Goal: Task Accomplishment & Management: Manage account settings

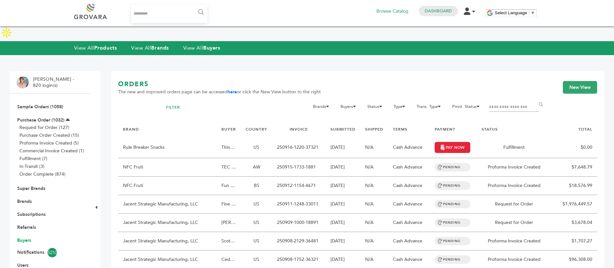
click at [27, 237] on link "Buyers" at bounding box center [24, 240] width 14 height 6
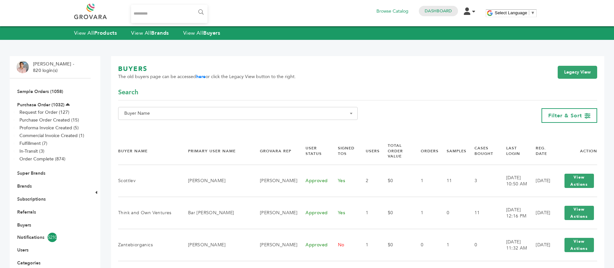
click at [181, 116] on span "Buyer Name" at bounding box center [238, 113] width 233 height 9
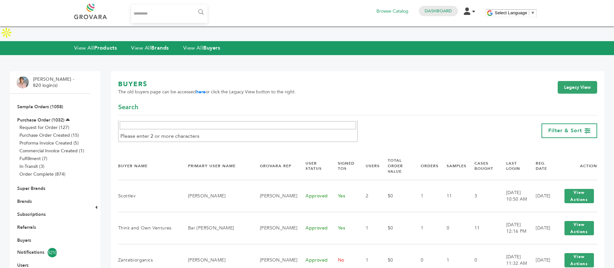
click at [447, 80] on div "BUYERS The old buyers page can be accessed here or click the Legacy View button…" at bounding box center [357, 91] width 479 height 23
click at [586, 81] on link "Legacy View" at bounding box center [578, 87] width 40 height 13
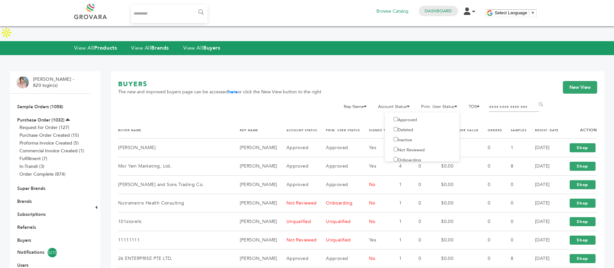
click at [414, 147] on label "Not Reviewed" at bounding box center [407, 150] width 35 height 6
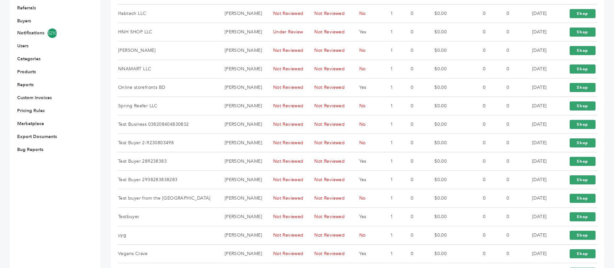
scroll to position [295, 0]
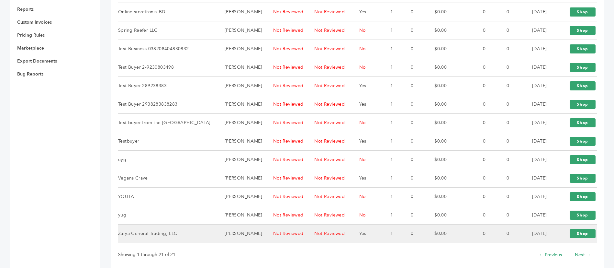
click at [181, 224] on td "Zarya General Trading, LLC" at bounding box center [167, 233] width 98 height 18
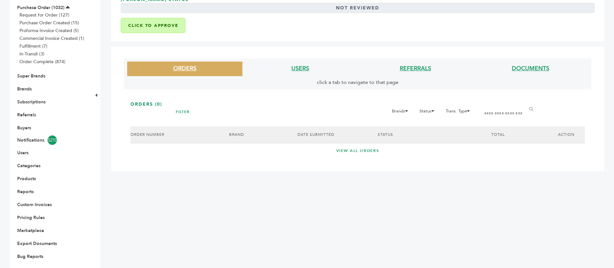
scroll to position [49, 0]
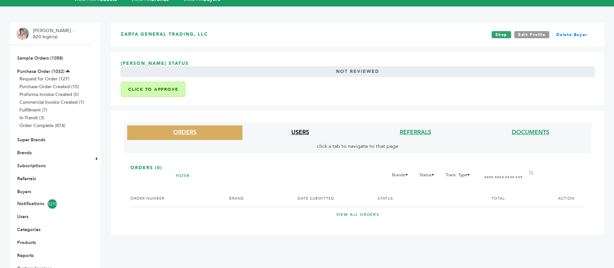
click at [304, 128] on link "USERS" at bounding box center [301, 132] width 18 height 8
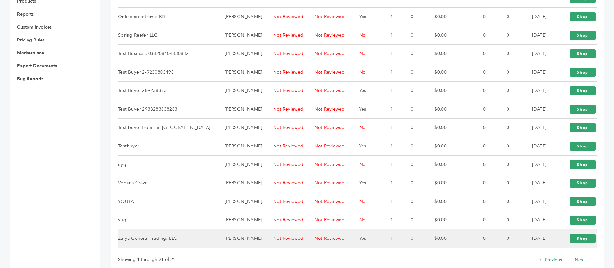
scroll to position [295, 0]
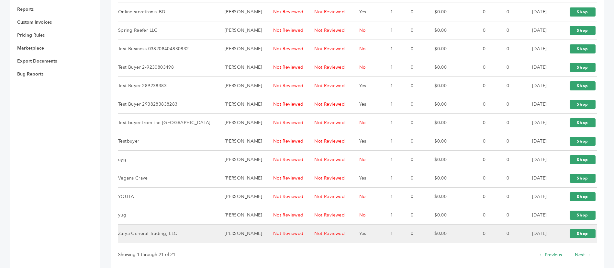
click at [351, 224] on td "Yes" at bounding box center [366, 233] width 31 height 18
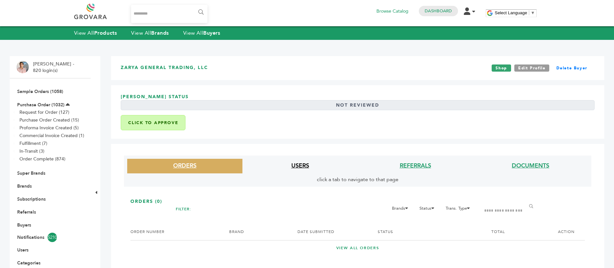
click at [292, 163] on link "USERS" at bounding box center [301, 166] width 18 height 8
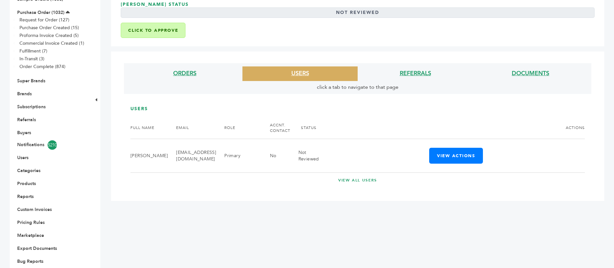
scroll to position [108, 0]
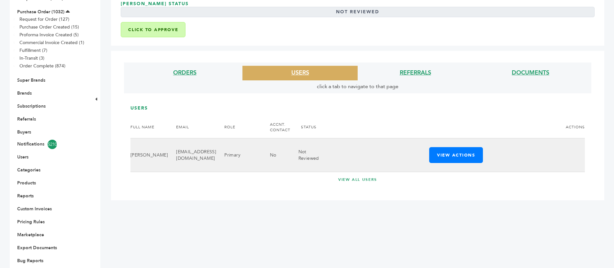
click at [186, 143] on td "zarya1997@gmail.com" at bounding box center [192, 155] width 48 height 34
click at [186, 143] on td "[EMAIL_ADDRESS][DOMAIN_NAME]" at bounding box center [192, 155] width 48 height 34
copy tr "[EMAIL_ADDRESS][DOMAIN_NAME]"
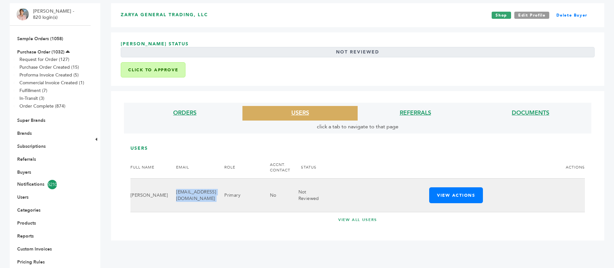
scroll to position [60, 0]
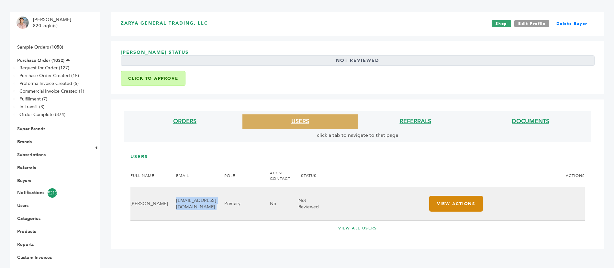
click at [439, 196] on button "View Actions" at bounding box center [457, 204] width 54 height 16
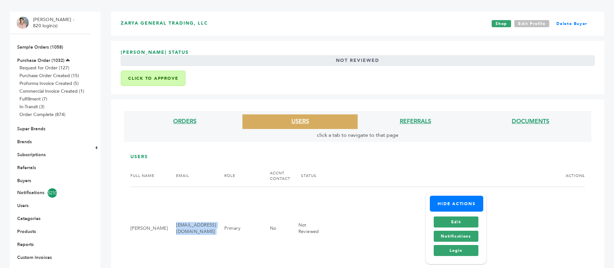
click at [530, 20] on link "Edit Profile" at bounding box center [532, 23] width 35 height 7
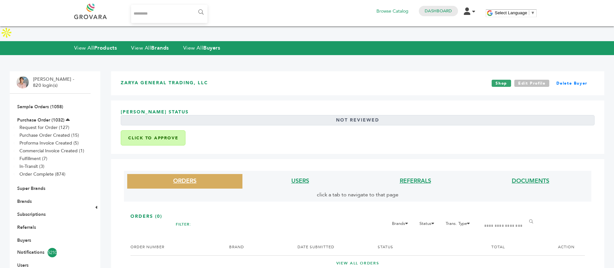
click at [532, 80] on link "Edit Profile" at bounding box center [532, 83] width 35 height 7
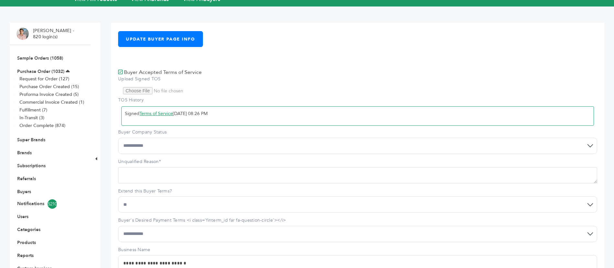
scroll to position [97, 0]
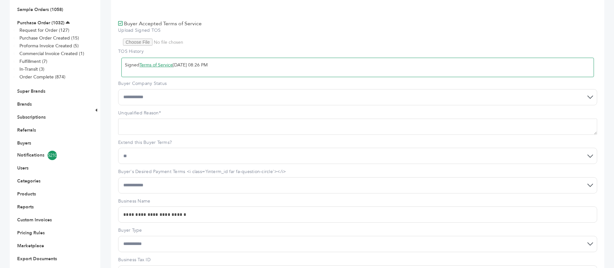
click at [179, 89] on select "**********" at bounding box center [357, 97] width 479 height 16
select select "*"
click at [118, 89] on select "**********" at bounding box center [357, 97] width 479 height 16
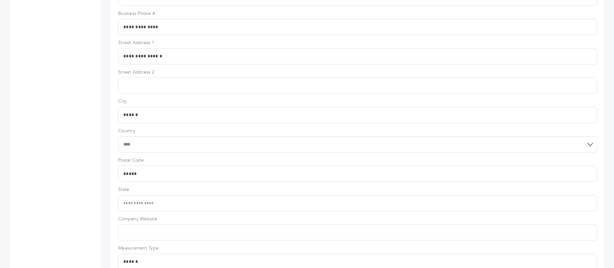
scroll to position [514, 0]
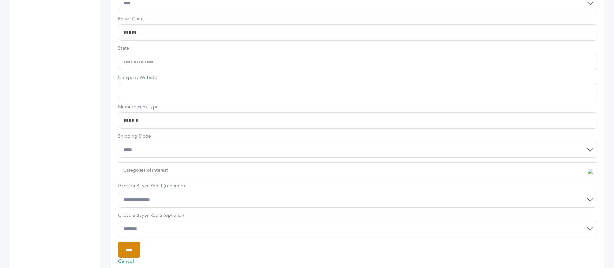
click at [139, 242] on input "****" at bounding box center [129, 250] width 22 height 16
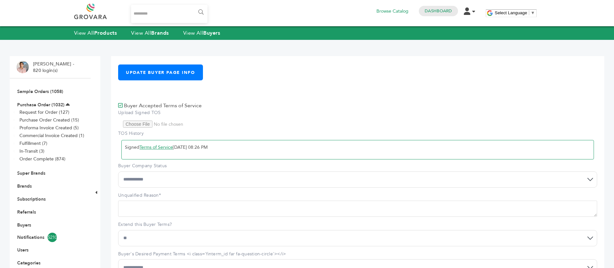
select select "*"
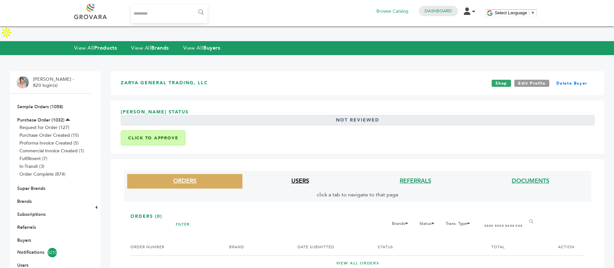
click at [292, 177] on link "USERS" at bounding box center [301, 181] width 18 height 8
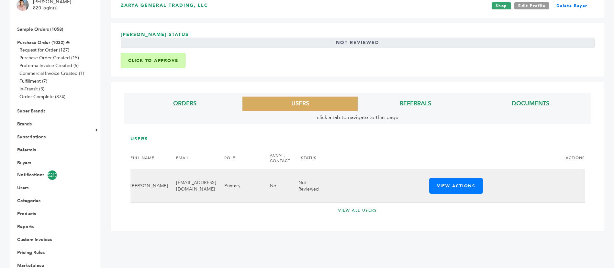
scroll to position [108, 0]
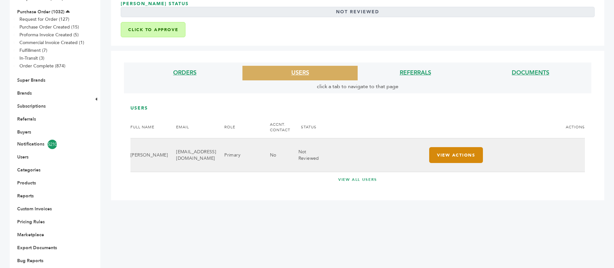
click at [444, 147] on button "View Actions" at bounding box center [457, 155] width 54 height 16
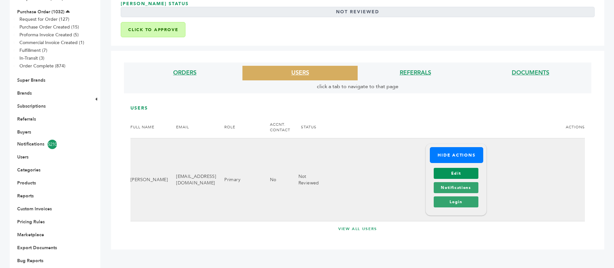
click at [458, 168] on link "Edit" at bounding box center [456, 173] width 44 height 11
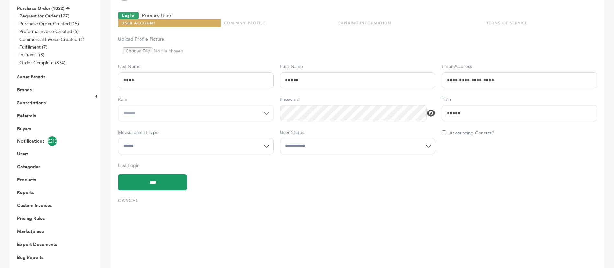
scroll to position [97, 0]
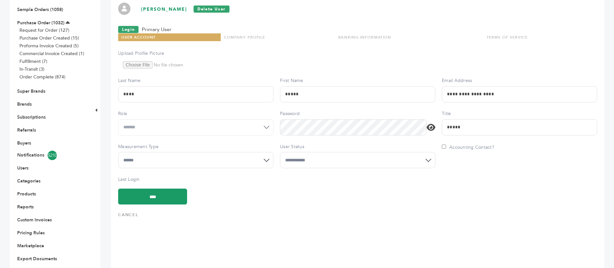
click at [370, 152] on select "**********" at bounding box center [357, 160] width 155 height 16
select select "*"
click at [280, 152] on select "**********" at bounding box center [357, 160] width 155 height 16
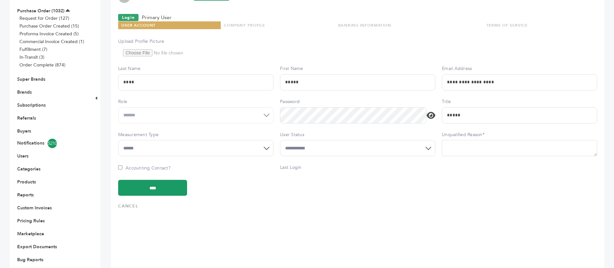
scroll to position [116, 0]
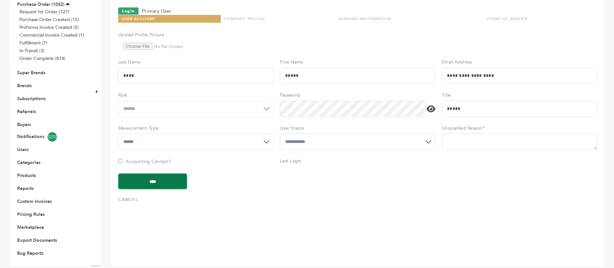
click at [164, 173] on input "****" at bounding box center [152, 181] width 69 height 16
click at [514, 133] on textarea "Unqualified Reason*" at bounding box center [519, 141] width 155 height 16
type textarea "**********"
click at [151, 173] on input "****" at bounding box center [152, 181] width 69 height 16
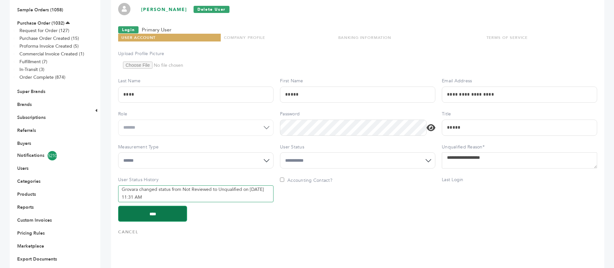
scroll to position [97, 0]
click at [161, 205] on input "****" at bounding box center [152, 213] width 69 height 16
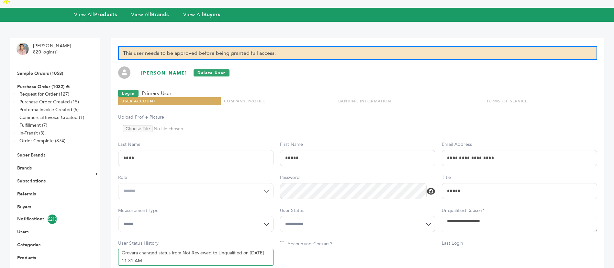
scroll to position [49, 0]
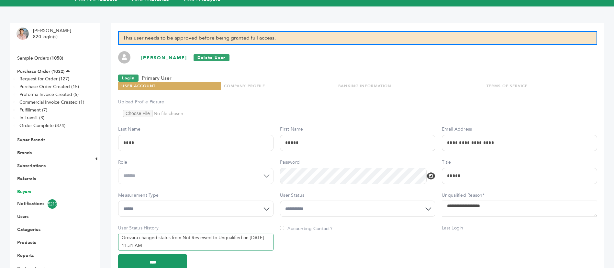
click at [26, 189] on link "Buyers" at bounding box center [24, 192] width 14 height 6
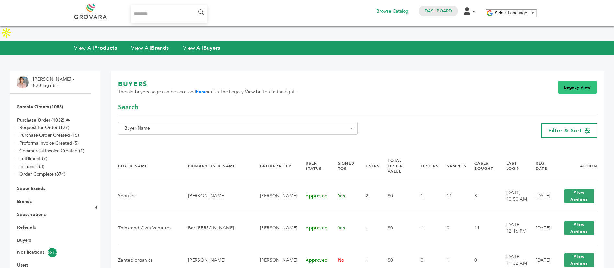
click at [586, 81] on link "Legacy View" at bounding box center [578, 87] width 40 height 13
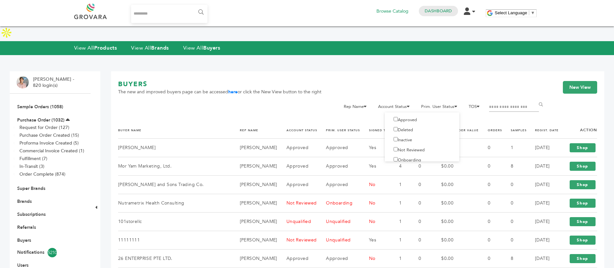
click at [412, 147] on label "Not Reviewed" at bounding box center [407, 150] width 35 height 6
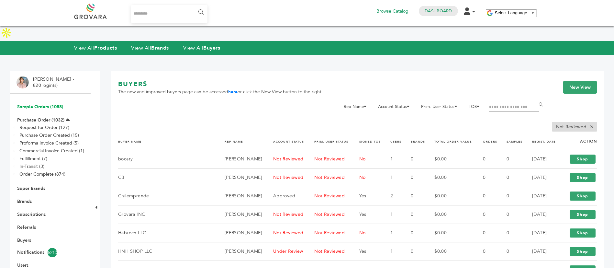
click at [45, 104] on link "Sample Orders (1058)" at bounding box center [40, 107] width 46 height 6
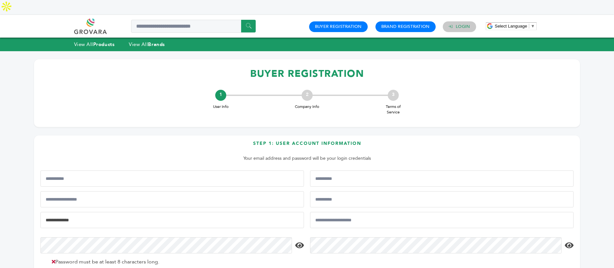
type input "**********"
click at [461, 24] on link "Login" at bounding box center [463, 27] width 14 height 6
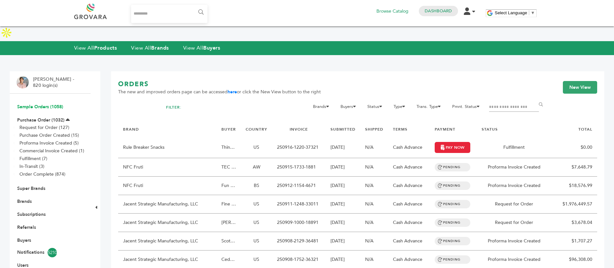
click at [48, 104] on link "Sample Orders (1058)" at bounding box center [40, 107] width 46 height 6
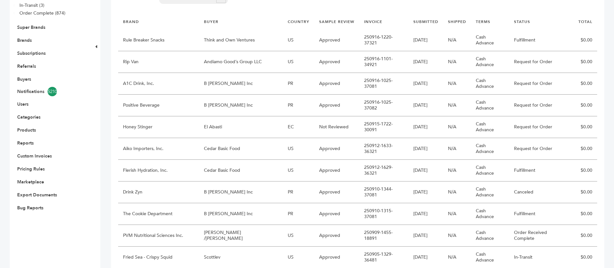
scroll to position [97, 0]
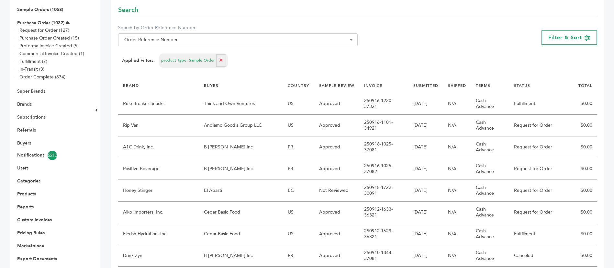
click at [26, 97] on li "Brands" at bounding box center [50, 103] width 67 height 13
click at [26, 101] on link "Brands" at bounding box center [24, 104] width 15 height 6
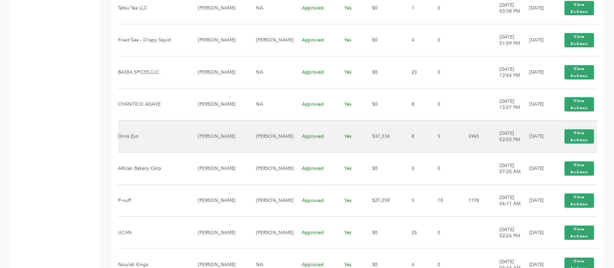
scroll to position [486, 0]
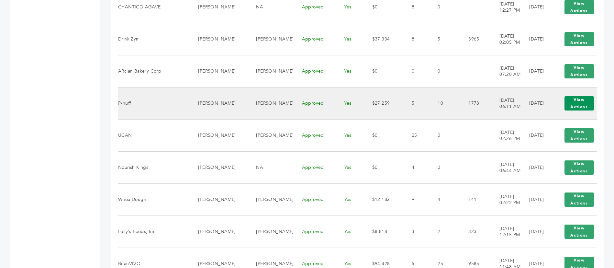
click at [576, 96] on button "View Actions" at bounding box center [579, 103] width 29 height 14
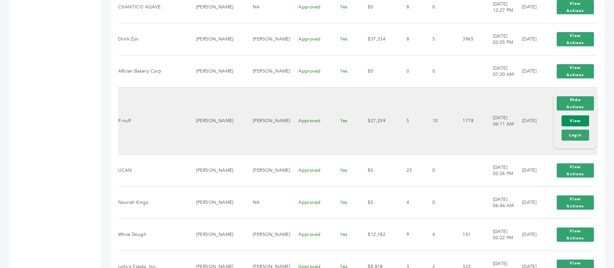
click at [574, 115] on link "View" at bounding box center [576, 120] width 28 height 11
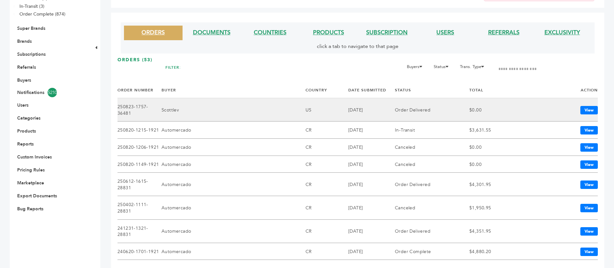
scroll to position [146, 0]
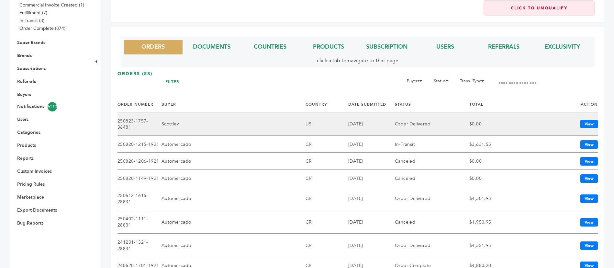
click at [222, 112] on td "Scottlev" at bounding box center [234, 123] width 144 height 23
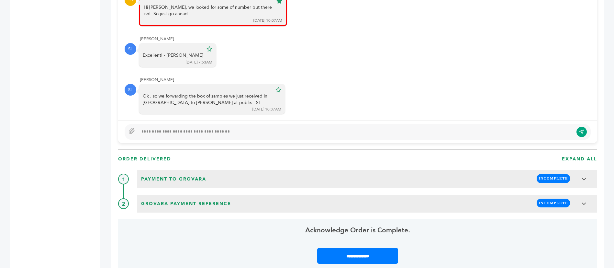
scroll to position [437, 0]
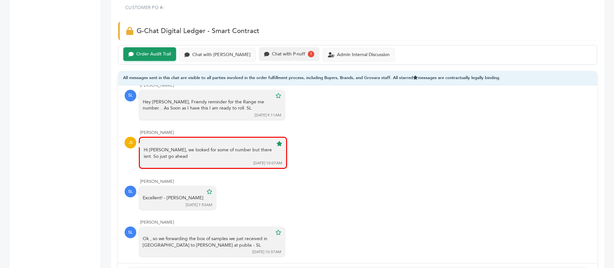
click at [281, 47] on div "Chat with P-nuff 1" at bounding box center [289, 54] width 61 height 14
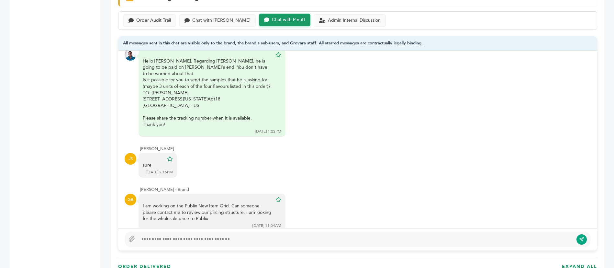
scroll to position [486, 0]
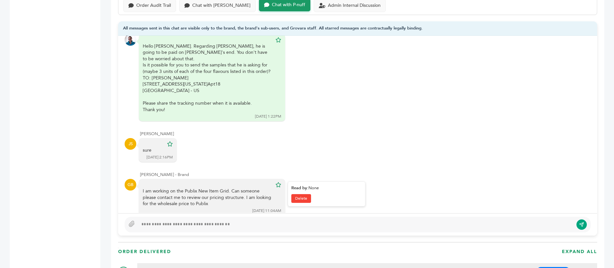
drag, startPoint x: 177, startPoint y: 161, endPoint x: 239, endPoint y: 176, distance: 64.3
click at [239, 188] on div "I am working on the Publix New Item Grid. Can someone please contact me to revi…" at bounding box center [208, 197] width 130 height 19
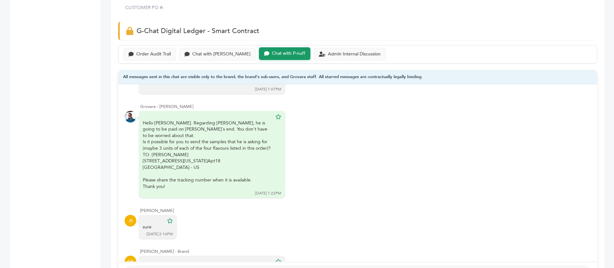
scroll to position [166, 0]
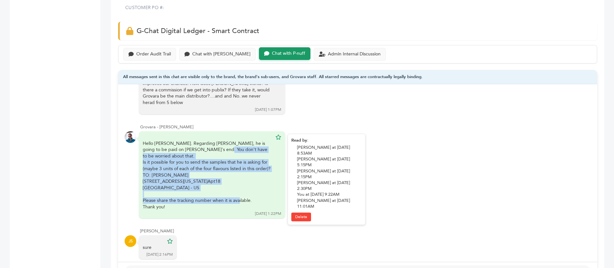
drag, startPoint x: 169, startPoint y: 126, endPoint x: 240, endPoint y: 173, distance: 84.8
click at [240, 173] on div "Hello Juan. Regarding Scott, he is going to be paid on Grovara's end. You don't…" at bounding box center [208, 175] width 130 height 70
click at [240, 197] on div "Please share the tracking number when it is available." at bounding box center [208, 200] width 130 height 6
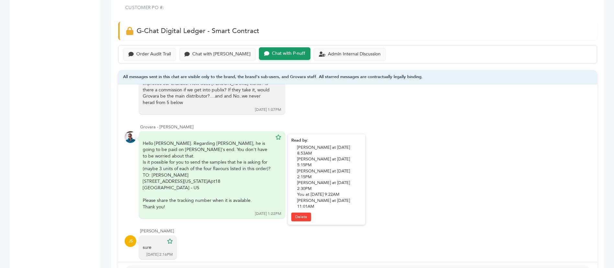
scroll to position [214, 0]
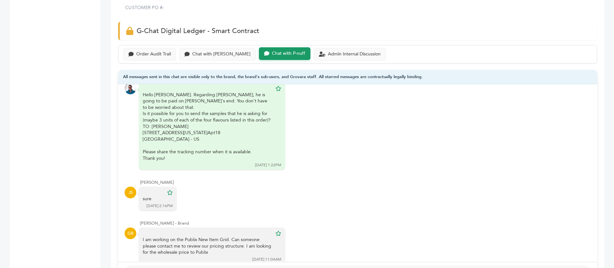
click at [532, 22] on div "G-Chat Digital Ledger - Smart Contract" at bounding box center [357, 31] width 479 height 18
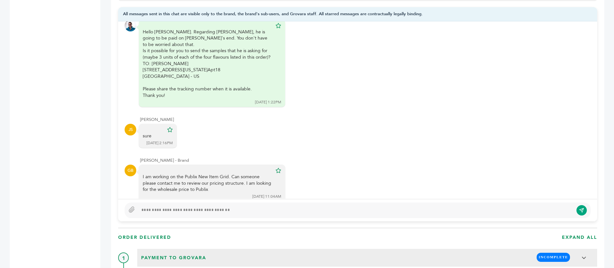
scroll to position [534, 0]
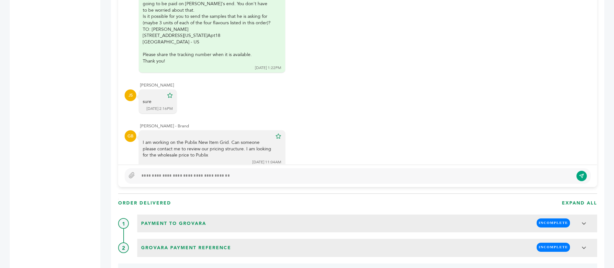
click at [287, 172] on div at bounding box center [355, 176] width 435 height 8
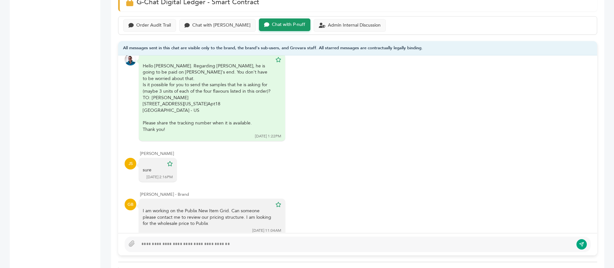
scroll to position [465, 0]
click at [215, 23] on div "Chat with Scottlev" at bounding box center [221, 26] width 58 height 6
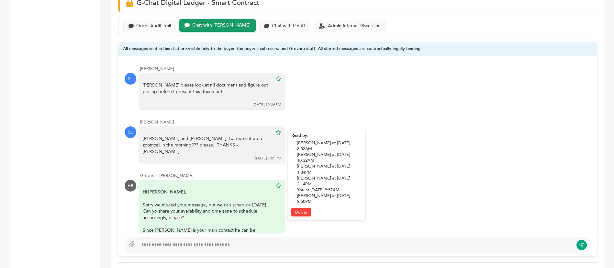
scroll to position [99, 0]
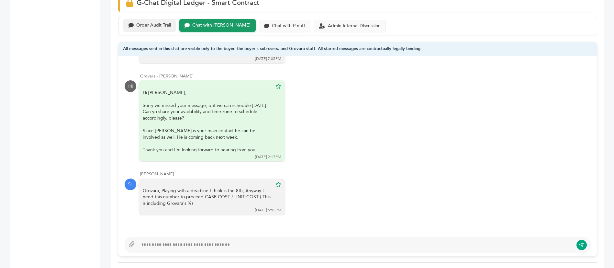
click at [154, 23] on div "Order Audit Trail" at bounding box center [153, 26] width 35 height 6
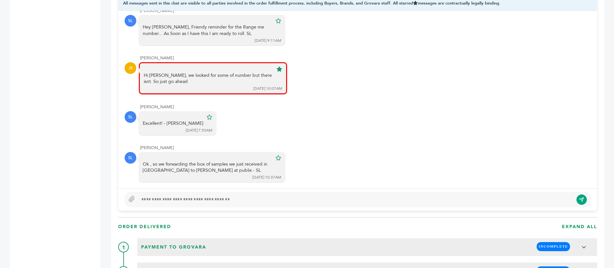
scroll to position [511, 0]
click at [374, 191] on div at bounding box center [358, 199] width 466 height 16
click at [386, 188] on div at bounding box center [357, 199] width 479 height 22
click at [388, 195] on div at bounding box center [355, 199] width 435 height 8
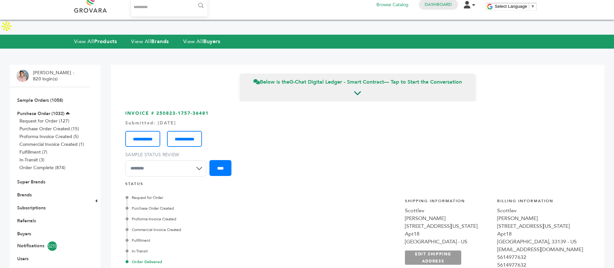
scroll to position [0, 0]
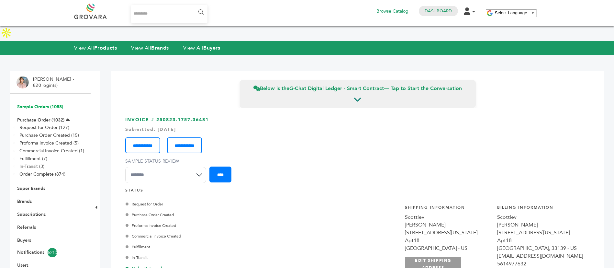
click at [56, 104] on link "Sample Orders (1058)" at bounding box center [40, 107] width 46 height 6
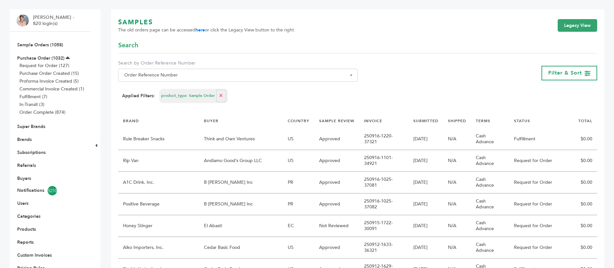
scroll to position [97, 0]
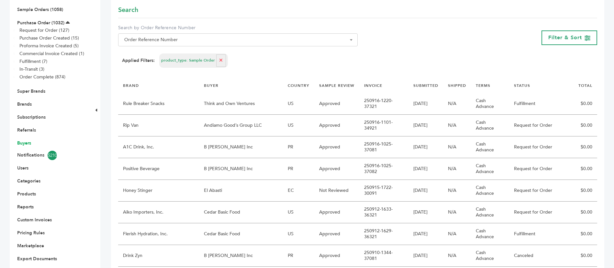
click at [25, 140] on link "Buyers" at bounding box center [24, 143] width 14 height 6
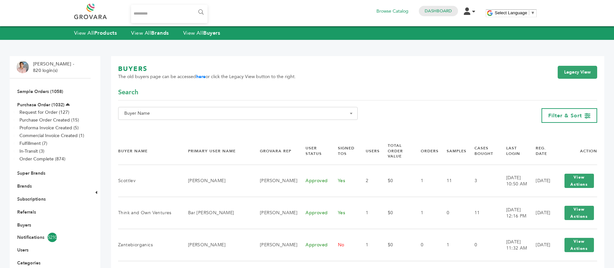
click at [340, 114] on span "Buyer Name" at bounding box center [238, 113] width 233 height 9
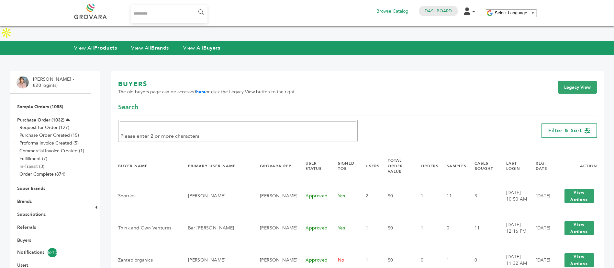
click at [387, 104] on div "**********" at bounding box center [357, 121] width 479 height 37
click at [582, 81] on link "Legacy View" at bounding box center [578, 87] width 40 height 13
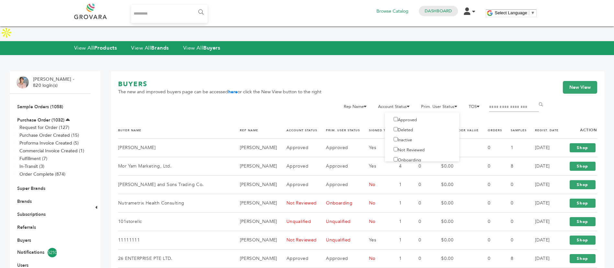
click at [412, 147] on label "Not Reviewed" at bounding box center [407, 150] width 35 height 6
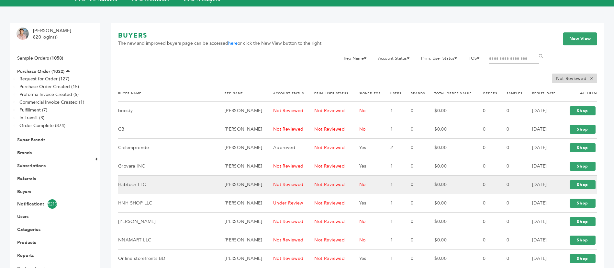
scroll to position [49, 0]
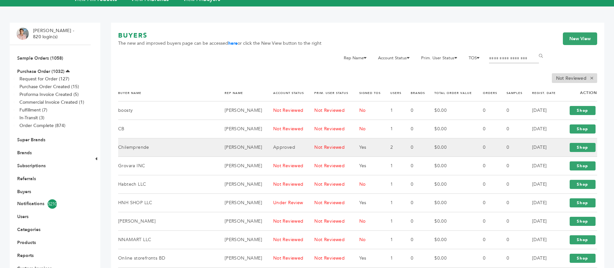
click at [240, 138] on td "[PERSON_NAME]" at bounding box center [241, 147] width 49 height 18
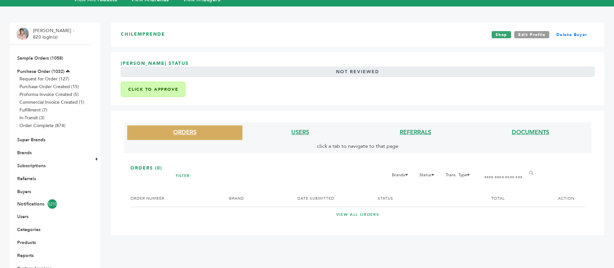
scroll to position [49, 0]
click at [535, 31] on link "Edit Profile" at bounding box center [532, 34] width 35 height 7
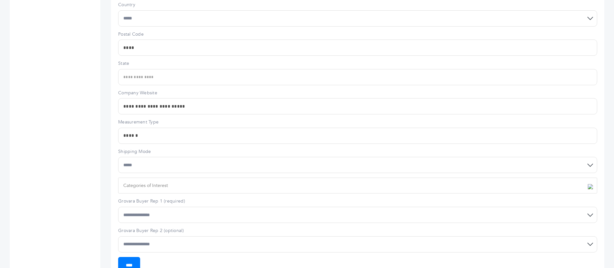
scroll to position [537, 0]
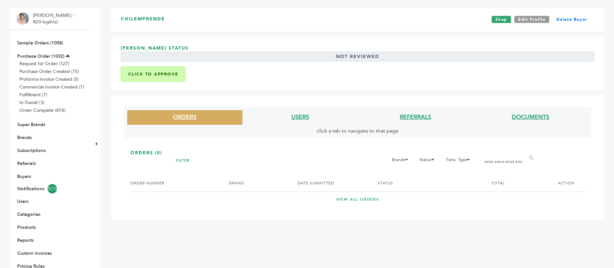
click at [299, 106] on div "ORDERS USERS REFERRALS DOCUMENTS click a tab to navigate to that page ORDERS (0…" at bounding box center [358, 157] width 494 height 125
click at [299, 114] on link "USERS" at bounding box center [301, 117] width 18 height 8
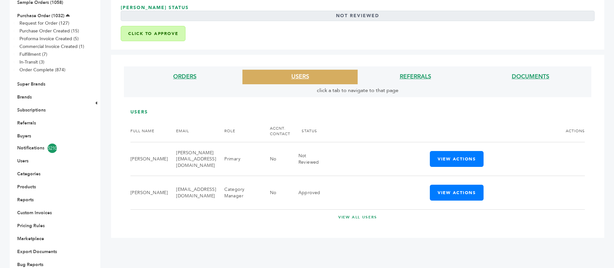
scroll to position [108, 0]
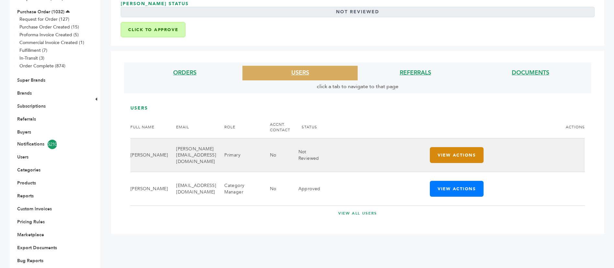
click at [454, 147] on button "View Actions" at bounding box center [457, 155] width 54 height 16
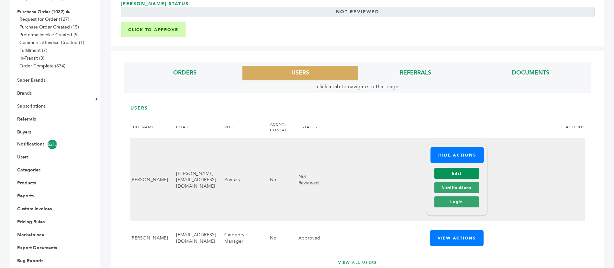
click at [473, 168] on link "Edit" at bounding box center [457, 173] width 44 height 11
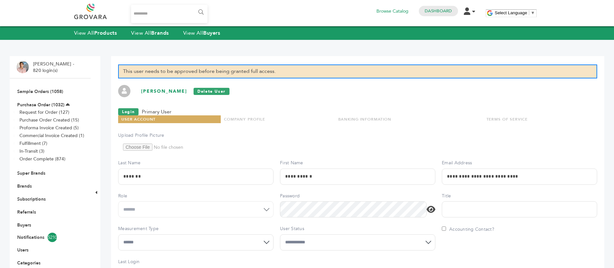
scroll to position [116, 0]
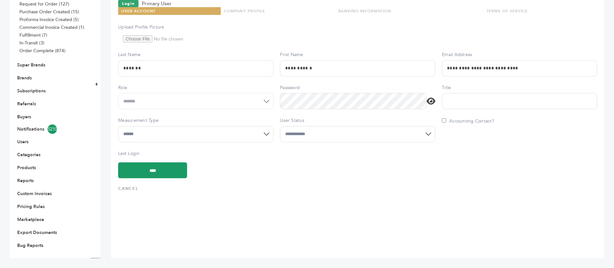
click at [330, 130] on select "**********" at bounding box center [357, 134] width 155 height 16
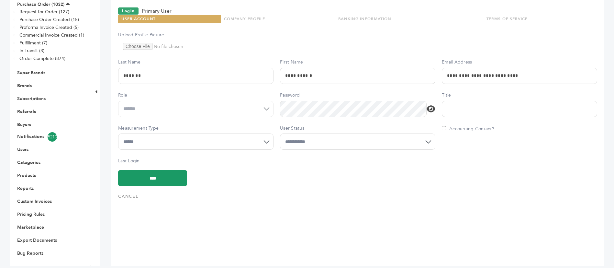
select select "*"
click at [280, 133] on select "**********" at bounding box center [357, 141] width 155 height 16
click at [154, 170] on input "****" at bounding box center [152, 178] width 69 height 16
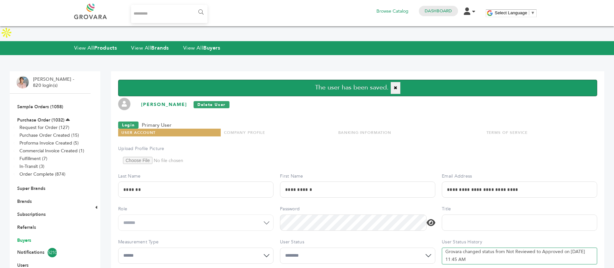
click at [31, 237] on link "Buyers" at bounding box center [24, 240] width 14 height 6
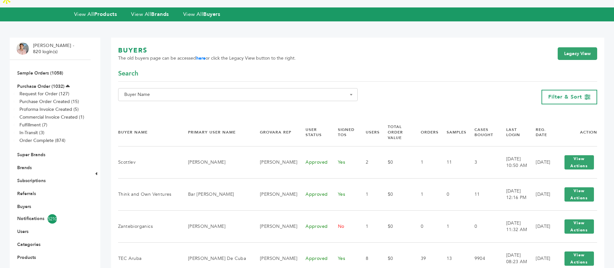
scroll to position [49, 0]
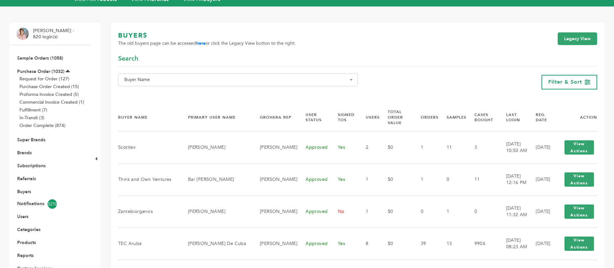
click at [242, 73] on span "Buyer Name" at bounding box center [238, 79] width 240 height 13
click at [213, 54] on div "Search" at bounding box center [357, 60] width 479 height 13
click at [200, 40] on link "here" at bounding box center [200, 43] width 9 height 6
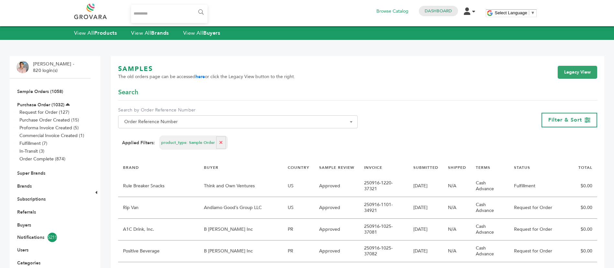
scroll to position [97, 0]
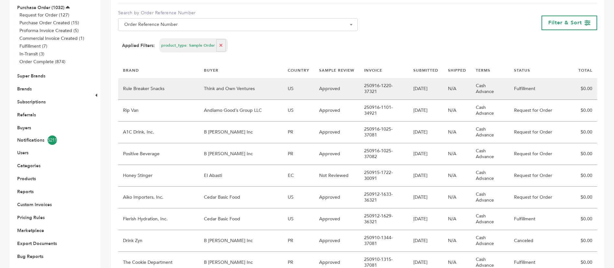
click at [255, 81] on td "Think and Own Ventures" at bounding box center [241, 89] width 84 height 22
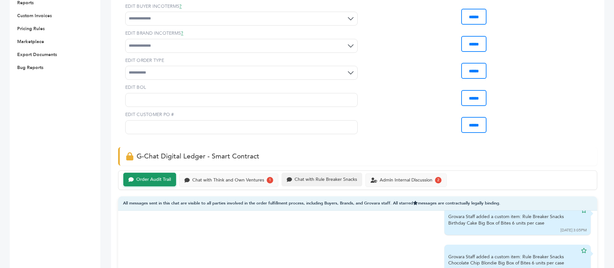
scroll to position [389, 0]
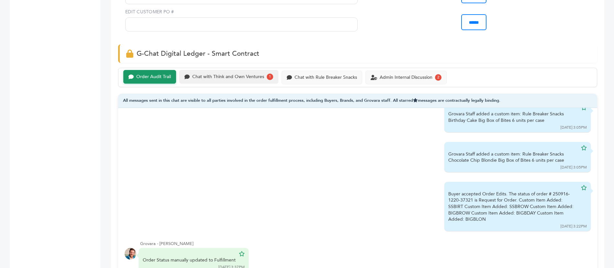
click at [238, 77] on div "Chat with Think and Own Ventures" at bounding box center [228, 77] width 72 height 6
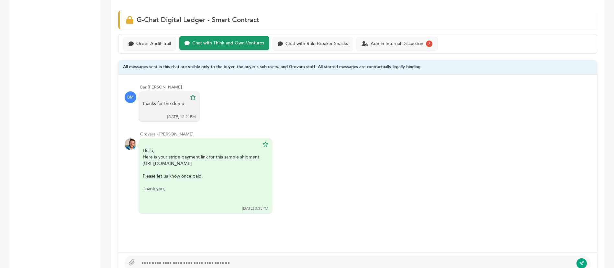
scroll to position [389, 0]
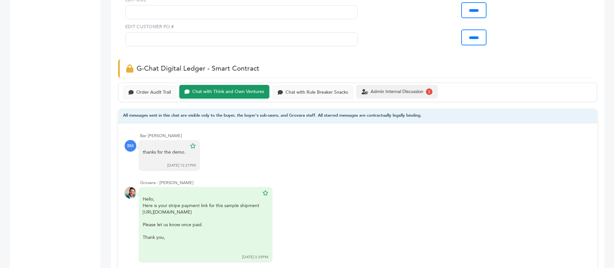
click at [397, 89] on div "Admin Internal Discussion" at bounding box center [397, 92] width 53 height 6
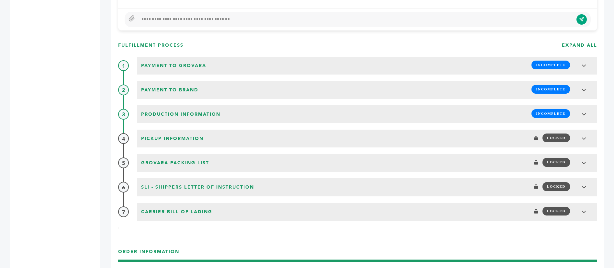
scroll to position [486, 0]
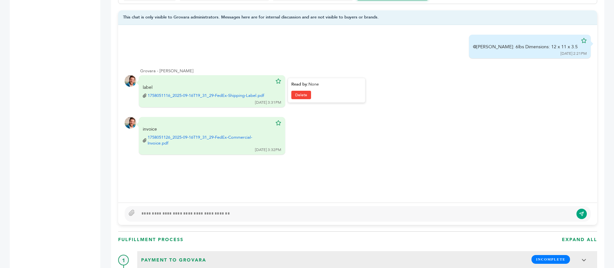
click at [221, 93] on link "1758051116_2025-09-16T19_31_29-FedEx-Shipping-Label.pdf" at bounding box center [206, 96] width 117 height 6
click at [239, 134] on link "1758051126_2025-09-16T19_31_29-FedEx-Commercial-Invoice.pdf" at bounding box center [210, 140] width 125 height 12
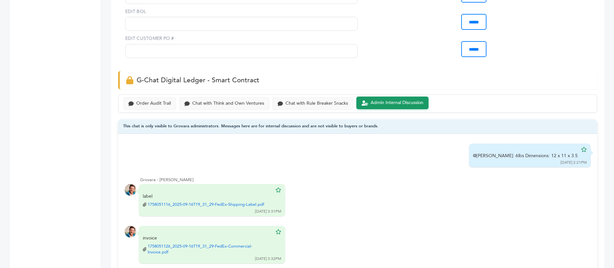
scroll to position [194, 0]
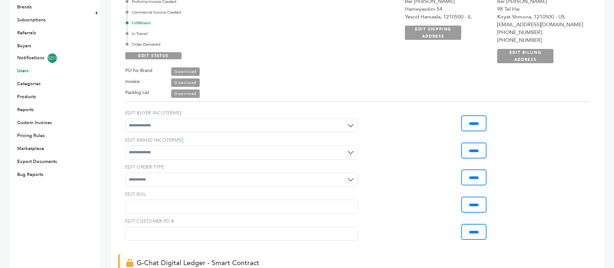
click at [23, 68] on link "Users" at bounding box center [22, 71] width 11 height 6
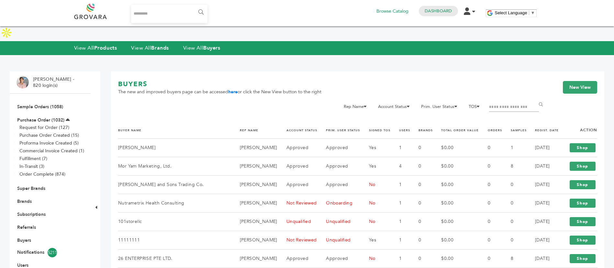
click at [512, 103] on input "Filter by keywords" at bounding box center [514, 107] width 50 height 9
type input "***"
click at [535, 98] on input "******" at bounding box center [542, 104] width 15 height 13
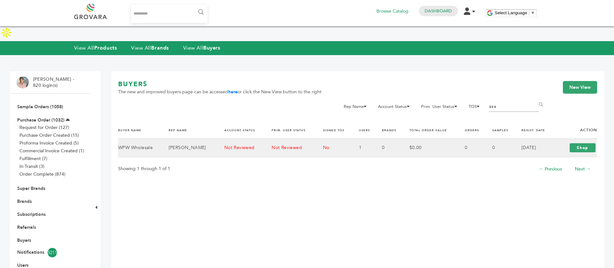
click at [511, 139] on td "0" at bounding box center [499, 148] width 29 height 18
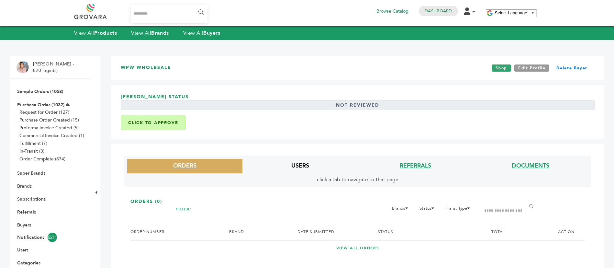
click at [292, 162] on link "USERS" at bounding box center [301, 166] width 18 height 8
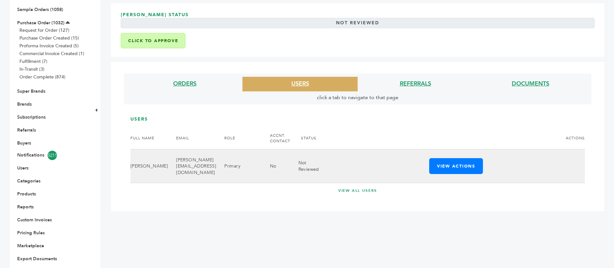
scroll to position [49, 0]
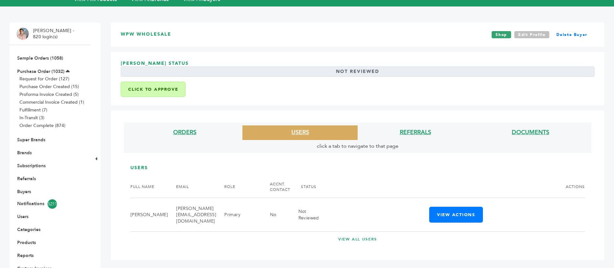
click at [540, 31] on link "Edit Profile" at bounding box center [532, 34] width 35 height 7
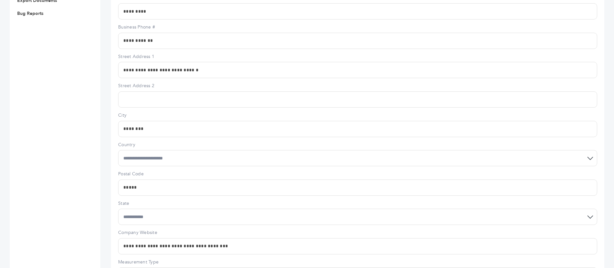
scroll to position [364, 0]
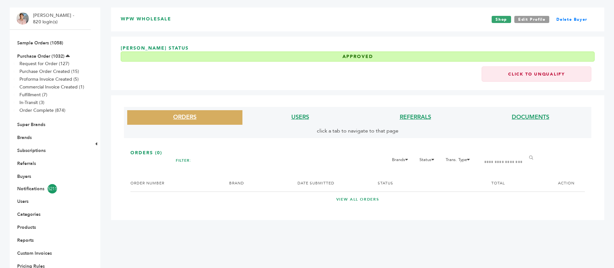
scroll to position [49, 0]
click at [295, 117] on link "USERS" at bounding box center [301, 117] width 18 height 8
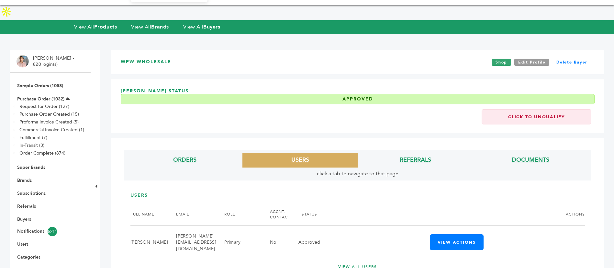
scroll to position [0, 0]
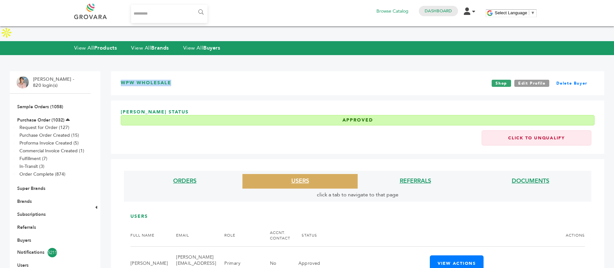
drag, startPoint x: 119, startPoint y: 65, endPoint x: 177, endPoint y: 70, distance: 57.9
click at [177, 71] on div "WPW Wholesale Shop Edit Profile Delete Buyer" at bounding box center [358, 83] width 494 height 24
copy h3 "WPW Wholesale"
click at [57, 100] on li "Sample Orders (1058)" at bounding box center [50, 106] width 67 height 13
click at [54, 104] on link "Sample Orders (1058)" at bounding box center [40, 107] width 46 height 6
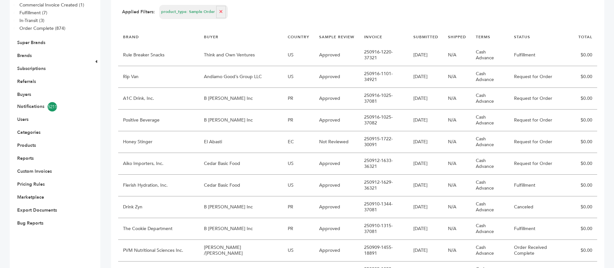
scroll to position [97, 0]
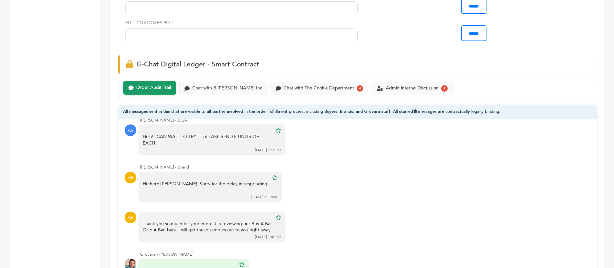
scroll to position [437, 0]
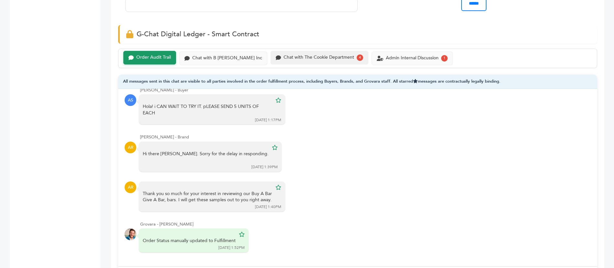
click at [323, 57] on div "Chat with The Cookie Department" at bounding box center [319, 58] width 71 height 6
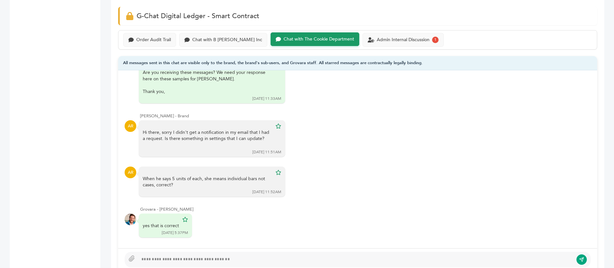
scroll to position [486, 0]
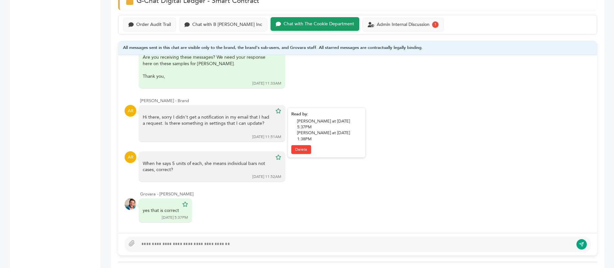
drag, startPoint x: 180, startPoint y: 102, endPoint x: 238, endPoint y: 108, distance: 57.7
click at [238, 114] on div "Hi there, sorry I didn't get a notification in my email that I had a request. I…" at bounding box center [208, 123] width 130 height 19
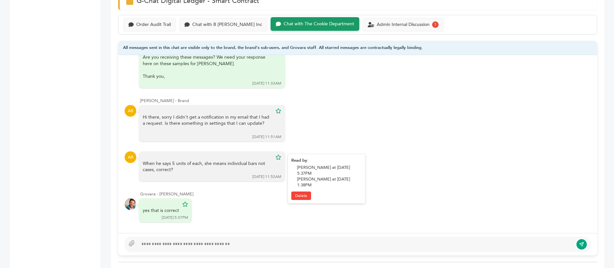
drag, startPoint x: 168, startPoint y: 148, endPoint x: 204, endPoint y: 155, distance: 37.0
click at [204, 160] on div "When he says 5 units of each, she means individual bars not cases, correct?" at bounding box center [208, 166] width 130 height 13
click at [208, 17] on div "Chat with B Fernandez Inc" at bounding box center [223, 24] width 88 height 14
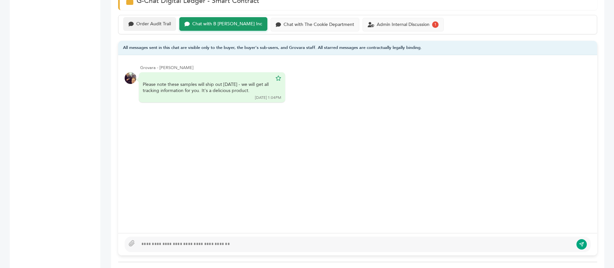
click at [150, 17] on div "Order Audit Trail" at bounding box center [149, 24] width 53 height 14
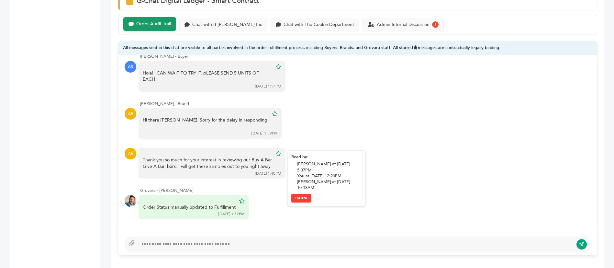
drag, startPoint x: 212, startPoint y: 140, endPoint x: 238, endPoint y: 148, distance: 27.5
click at [238, 157] on div "Thank you so much for your interest in reviewing our Buy A Bar Give A Bar, bars…" at bounding box center [208, 163] width 130 height 13
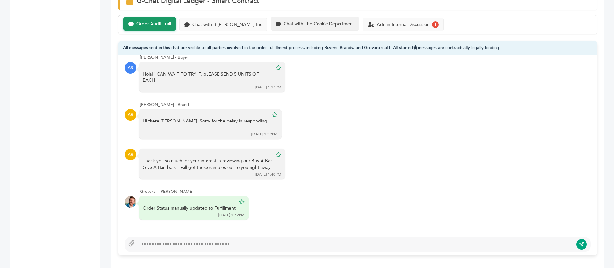
click at [315, 21] on div "Chat with The Cookie Department" at bounding box center [319, 24] width 71 height 6
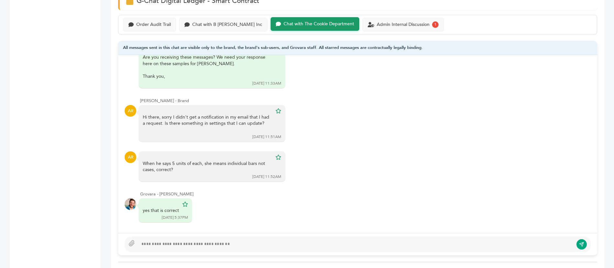
click at [232, 236] on div at bounding box center [358, 244] width 466 height 16
drag, startPoint x: 205, startPoint y: 220, endPoint x: 77, endPoint y: 215, distance: 127.4
type textarea "**********"
click at [583, 241] on icon "submit" at bounding box center [581, 244] width 5 height 6
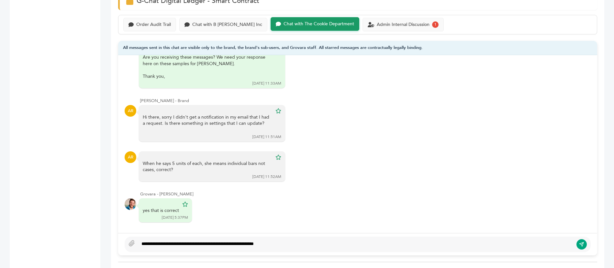
scroll to position [224, 0]
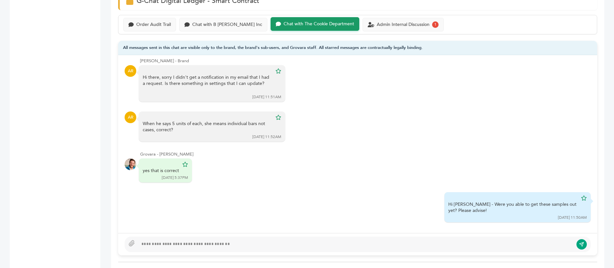
click at [567, 78] on div "AR Hi there, sorry I didn't get a notification in my email that I had a request…" at bounding box center [358, 83] width 466 height 37
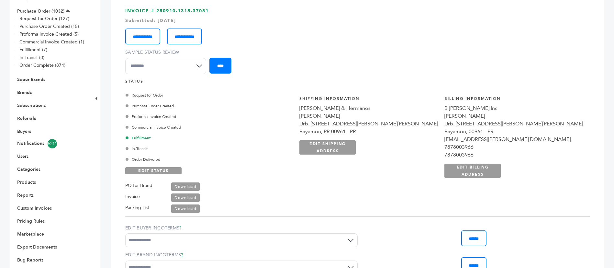
scroll to position [0, 0]
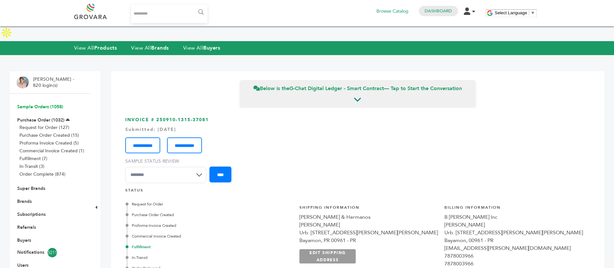
click at [44, 104] on link "Sample Orders (1058)" at bounding box center [40, 107] width 46 height 6
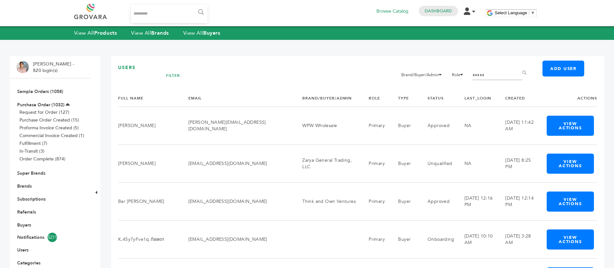
type input "*****"
click at [519, 66] on input "******" at bounding box center [526, 72] width 15 height 13
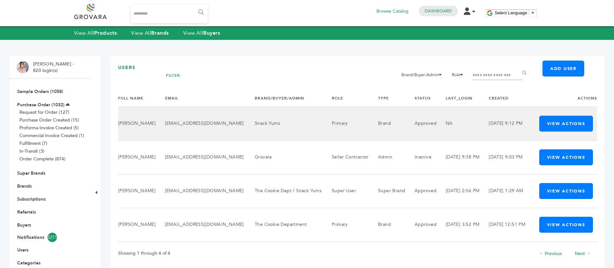
click at [244, 130] on td "[EMAIL_ADDRESS][DOMAIN_NAME]" at bounding box center [202, 124] width 90 height 34
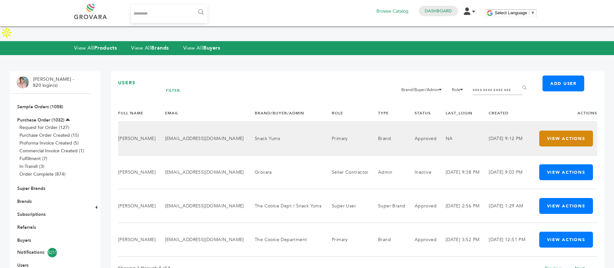
click at [565, 131] on button "View Actions" at bounding box center [567, 139] width 54 height 16
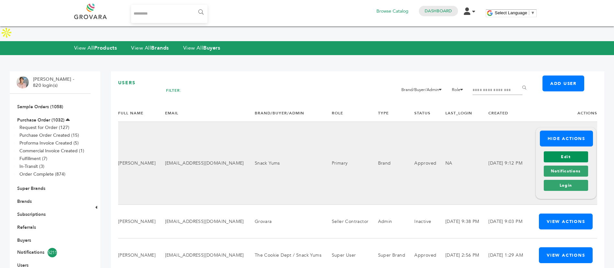
click at [569, 151] on link "Edit" at bounding box center [566, 156] width 44 height 11
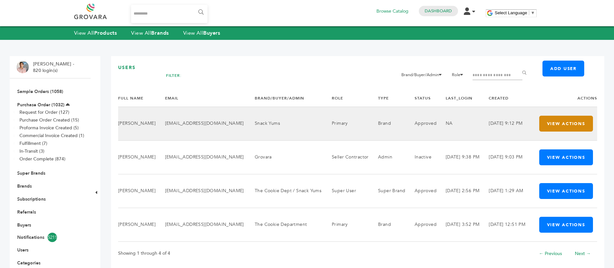
click at [565, 123] on button "View Actions" at bounding box center [567, 124] width 54 height 16
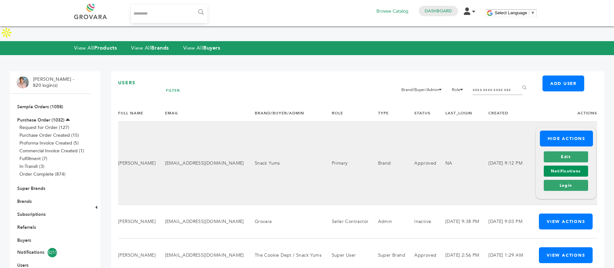
click at [566, 166] on link "Notifications" at bounding box center [566, 171] width 44 height 11
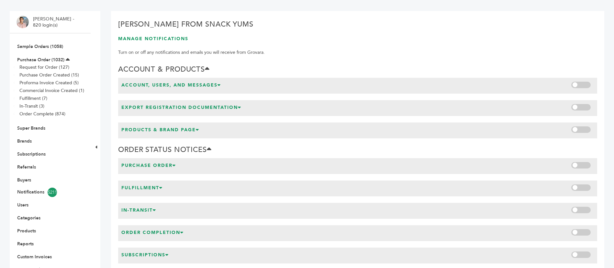
scroll to position [45, 0]
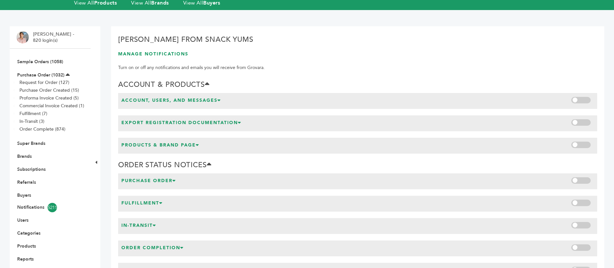
click at [215, 97] on h3 "Account, Users, and Messages" at bounding box center [171, 101] width 100 height 8
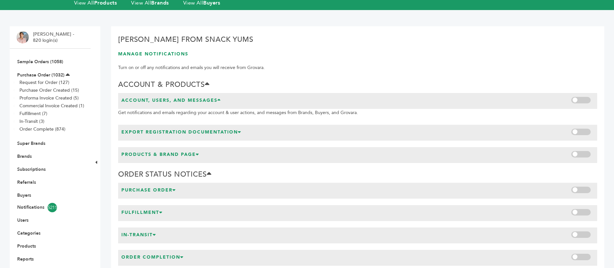
click at [219, 97] on h3 "Account, Users, and Messages" at bounding box center [171, 101] width 100 height 8
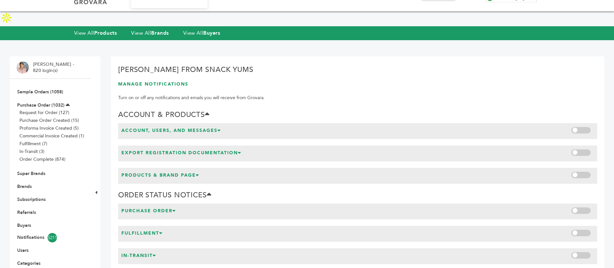
scroll to position [0, 0]
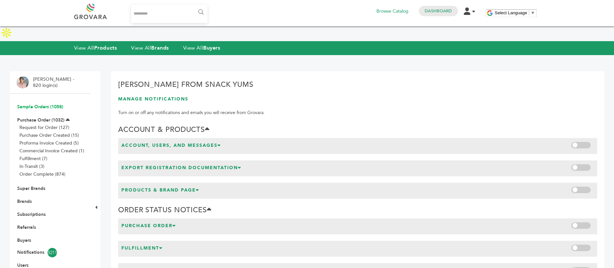
click at [46, 104] on link "Sample Orders (1058)" at bounding box center [40, 107] width 46 height 6
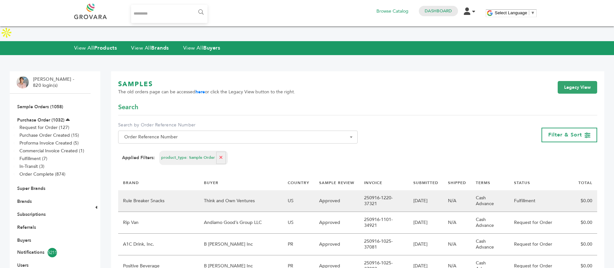
click at [199, 190] on td "Rule Breaker Snacks" at bounding box center [158, 201] width 81 height 22
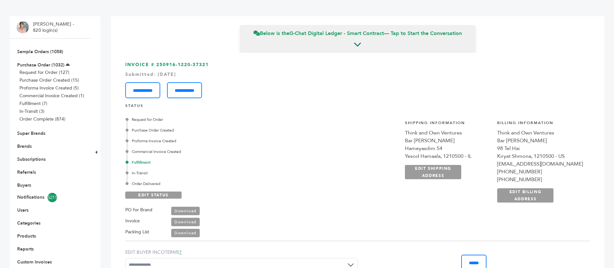
scroll to position [49, 0]
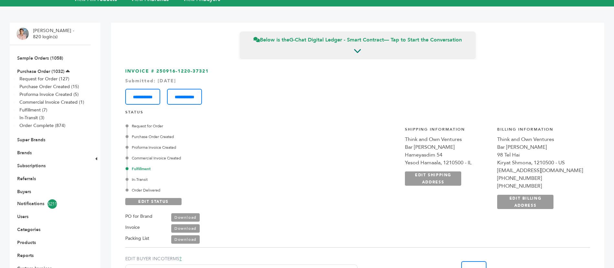
drag, startPoint x: 439, startPoint y: 122, endPoint x: 497, endPoint y: 127, distance: 58.9
click at [497, 127] on div "**********" at bounding box center [494, 171] width 192 height 106
copy div "Think and Own Ventures"
drag, startPoint x: 588, startPoint y: 85, endPoint x: 574, endPoint y: 87, distance: 13.8
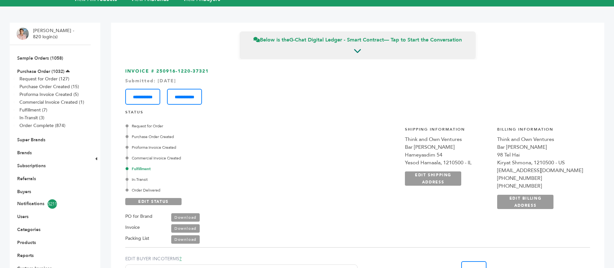
click at [588, 85] on div "**********" at bounding box center [357, 94] width 465 height 21
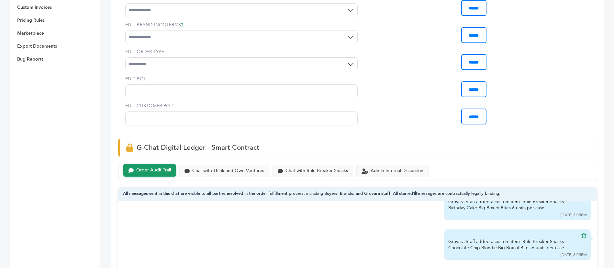
scroll to position [389, 0]
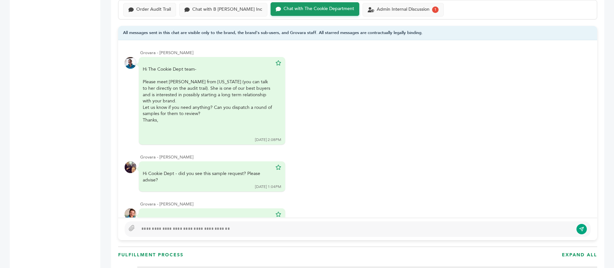
scroll to position [284, 0]
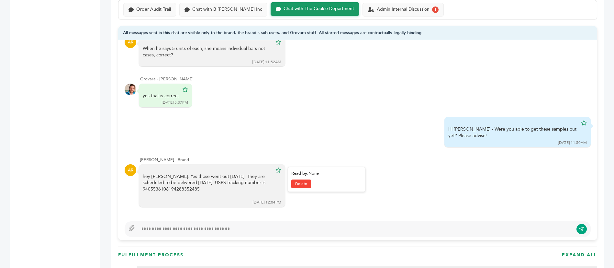
click at [215, 184] on div "hey John. Yes those went out two days ago. They are scheduled to be delivered o…" at bounding box center [208, 185] width 130 height 25
copy div "hey John. Yes those went out two days ago. They are scheduled to be delivered o…"
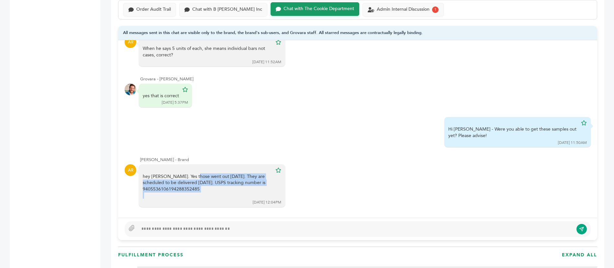
click at [233, 226] on div at bounding box center [355, 229] width 435 height 8
click at [231, 227] on div at bounding box center [355, 229] width 435 height 8
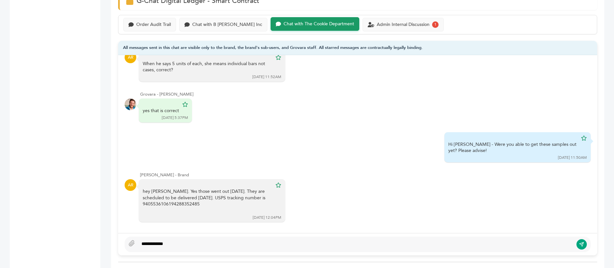
type textarea "**********"
click at [583, 241] on icon "submit" at bounding box center [581, 244] width 5 height 6
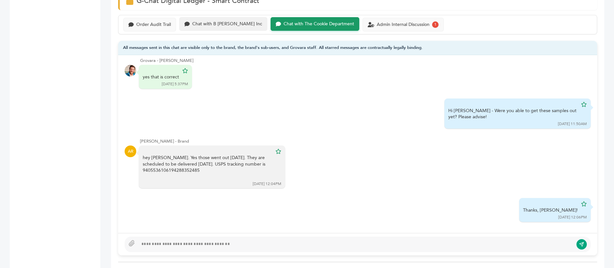
click at [205, 17] on div "Chat with B Fernandez Inc" at bounding box center [223, 24] width 88 height 14
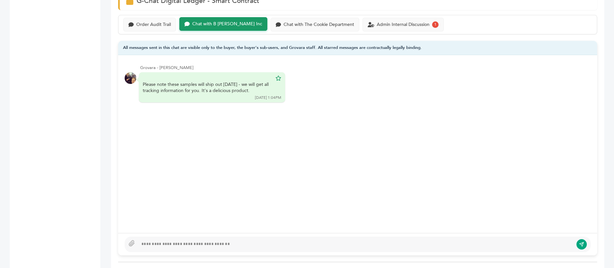
click at [153, 15] on div "Order Audit Trail Chat with B Fernandez Inc Chat with The Cookie Department Adm…" at bounding box center [357, 24] width 479 height 19
click at [152, 21] on div "Order Audit Trail" at bounding box center [153, 24] width 35 height 6
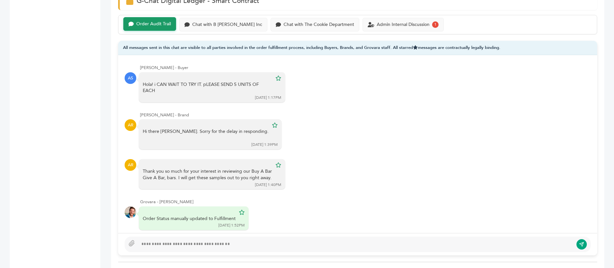
click at [266, 236] on div at bounding box center [358, 244] width 466 height 16
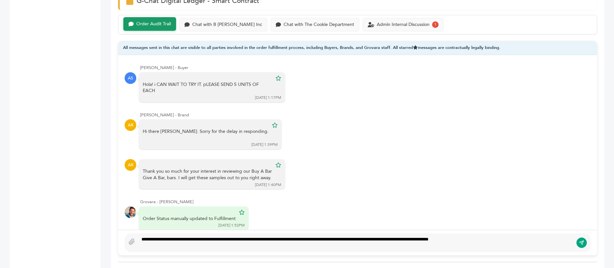
scroll to position [481, 0]
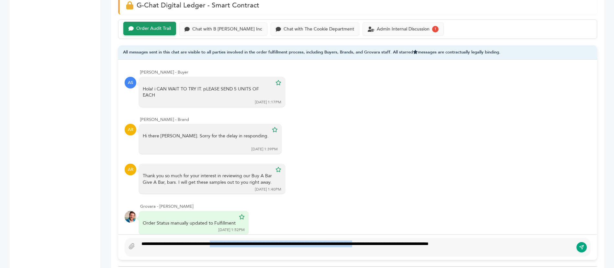
drag, startPoint x: 222, startPoint y: 230, endPoint x: 405, endPoint y: 230, distance: 182.7
click at [405, 240] on div "**********" at bounding box center [355, 247] width 435 height 14
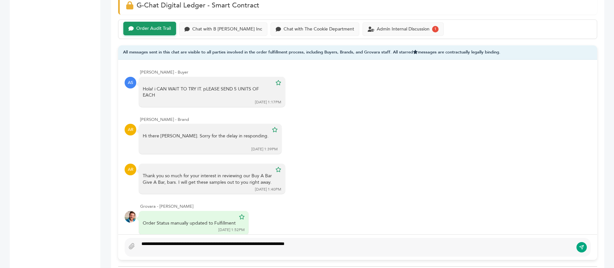
click at [373, 240] on div "**********" at bounding box center [357, 247] width 479 height 26
type textarea "**********"
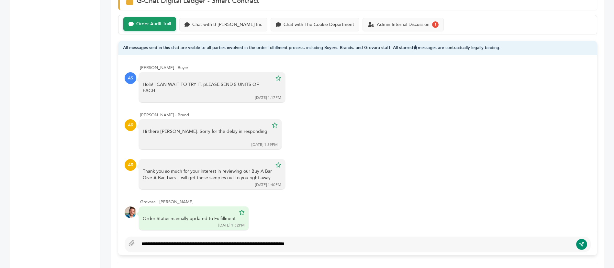
click at [582, 239] on button "submit" at bounding box center [582, 244] width 11 height 11
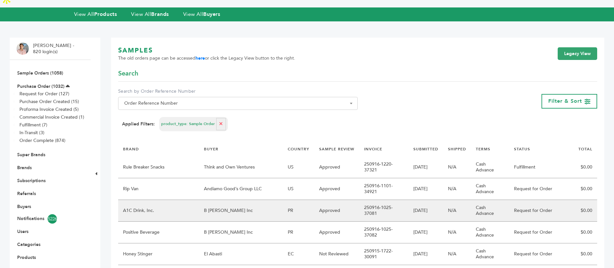
scroll to position [49, 0]
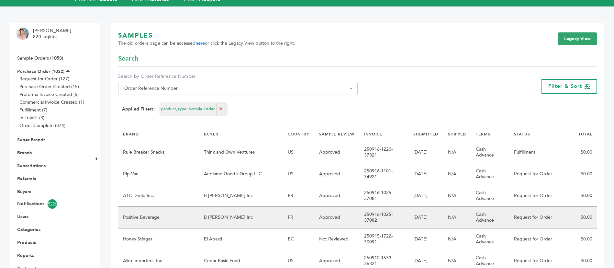
drag, startPoint x: 395, startPoint y: 183, endPoint x: 351, endPoint y: 183, distance: 44.4
click at [360, 207] on td "250916-1025-37082" at bounding box center [384, 218] width 49 height 22
copy td "250916-1025-37082"
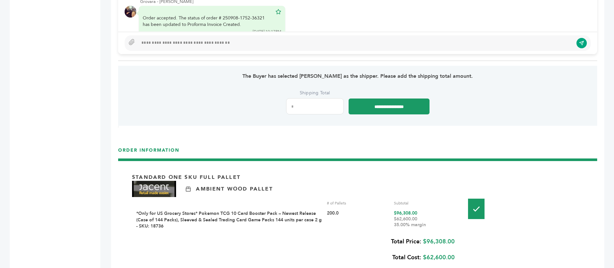
scroll to position [1080, 0]
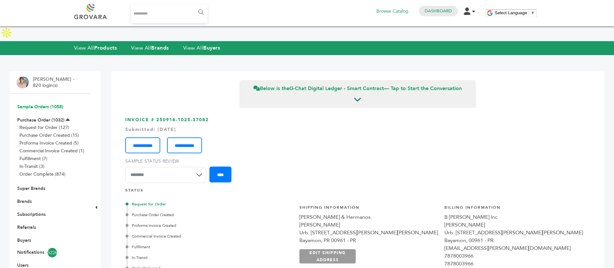
click at [52, 104] on link "Sample Orders (1058)" at bounding box center [40, 107] width 46 height 6
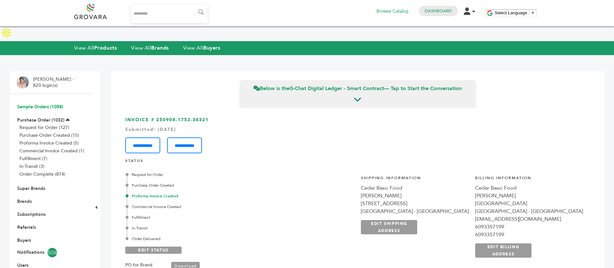
click at [45, 104] on link "Sample Orders (1058)" at bounding box center [40, 107] width 46 height 6
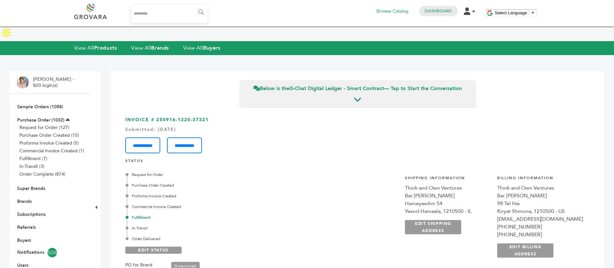
scroll to position [146, 0]
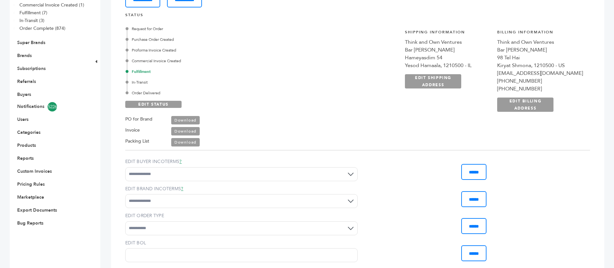
drag, startPoint x: 496, startPoint y: 27, endPoint x: 438, endPoint y: 30, distance: 58.4
click at [438, 30] on div "**********" at bounding box center [494, 74] width 192 height 106
copy div "Think and Own Ventures"
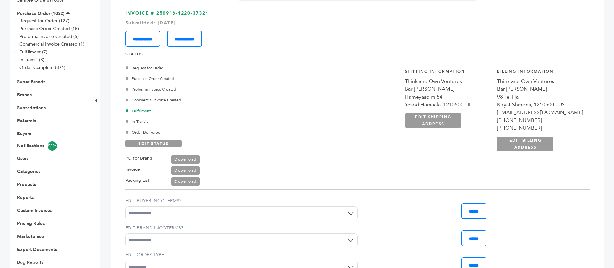
scroll to position [49, 0]
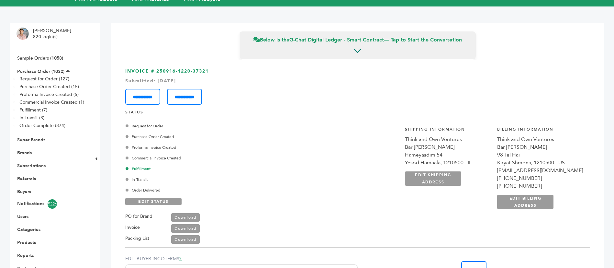
drag, startPoint x: 215, startPoint y: 57, endPoint x: 158, endPoint y: 53, distance: 57.1
click at [158, 68] on h3 "**********" at bounding box center [357, 86] width 465 height 37
copy h3 "250916-1220-37321"
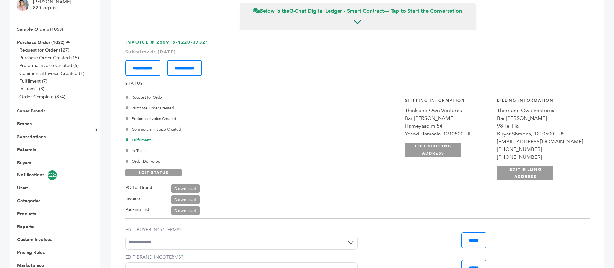
scroll to position [0, 0]
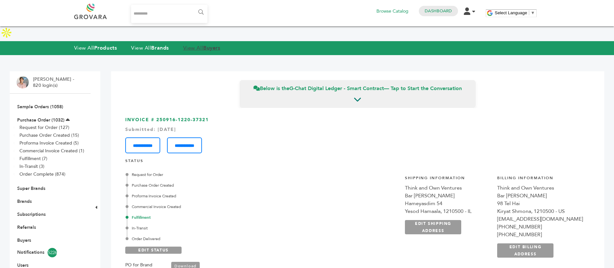
click at [204, 44] on link "View All Buyers" at bounding box center [201, 47] width 37 height 7
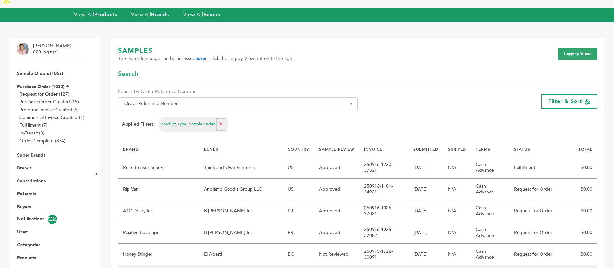
scroll to position [49, 0]
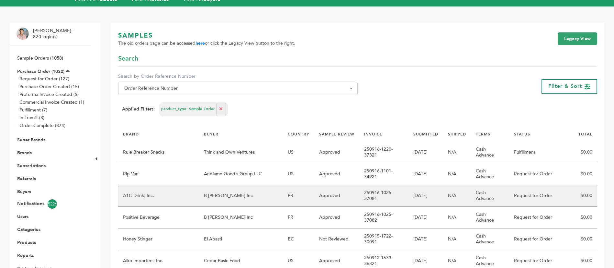
drag, startPoint x: 398, startPoint y: 165, endPoint x: 355, endPoint y: 167, distance: 43.5
click at [360, 185] on td "250916-1025-37081" at bounding box center [384, 196] width 49 height 22
copy td "250916-1025-37081"
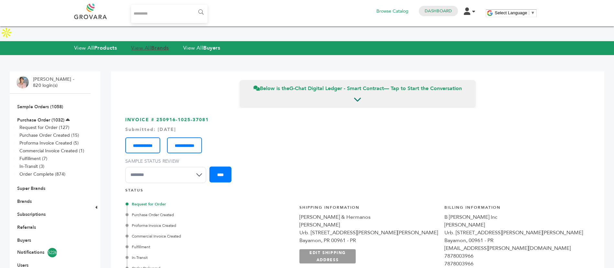
click at [155, 44] on strong "Brands" at bounding box center [159, 47] width 17 height 7
click at [165, 12] on input "Search..." at bounding box center [169, 14] width 77 height 18
type input "**"
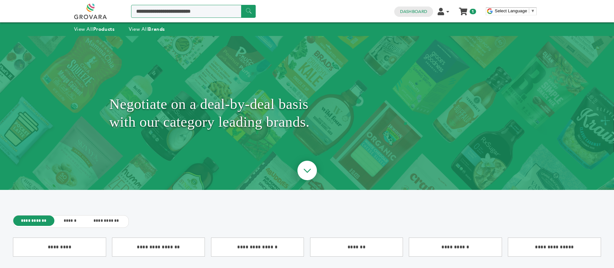
drag, startPoint x: 0, startPoint y: 0, endPoint x: 165, endPoint y: 12, distance: 165.3
click at [165, 12] on input "Search a product or brand..." at bounding box center [193, 11] width 125 height 13
type input "***"
click at [241, 5] on input "******" at bounding box center [248, 11] width 15 height 13
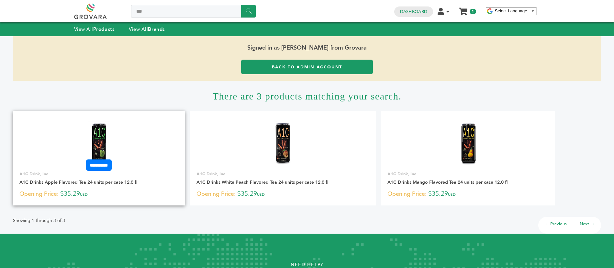
click at [108, 133] on img at bounding box center [98, 143] width 47 height 47
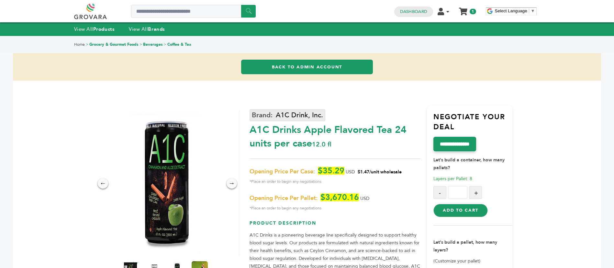
click at [279, 116] on link "A1C Drink, Inc." at bounding box center [288, 115] width 76 height 12
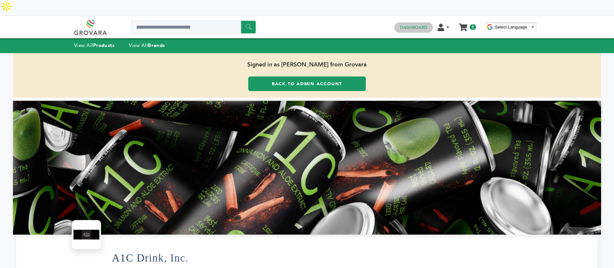
click at [418, 25] on link "Dashboard" at bounding box center [413, 28] width 27 height 6
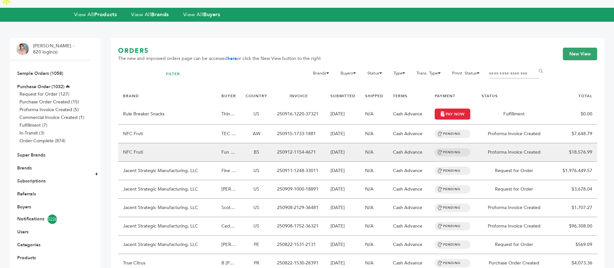
scroll to position [49, 0]
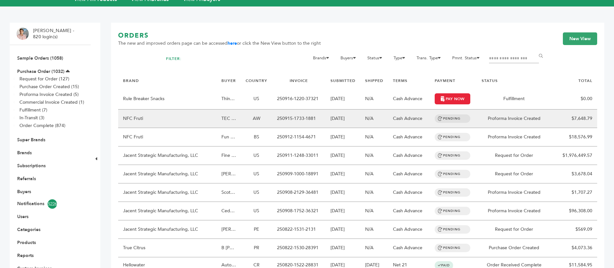
drag, startPoint x: 277, startPoint y: 101, endPoint x: 320, endPoint y: 103, distance: 42.8
click at [320, 109] on td "250915-1733-1881" at bounding box center [298, 118] width 53 height 18
copy td "250915-1733-1881"
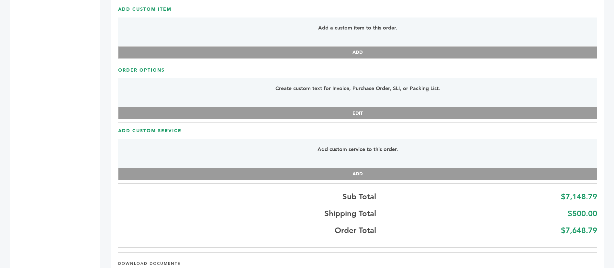
scroll to position [1458, 0]
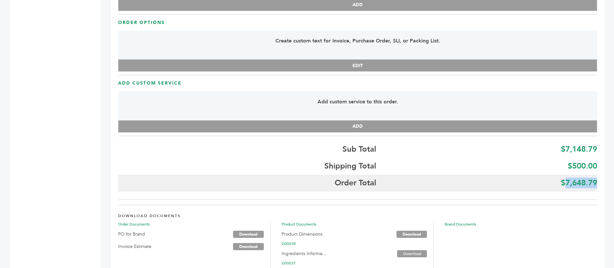
drag, startPoint x: 567, startPoint y: 168, endPoint x: 596, endPoint y: 169, distance: 29.5
click at [596, 178] on b "$7,648.79" at bounding box center [579, 183] width 36 height 11
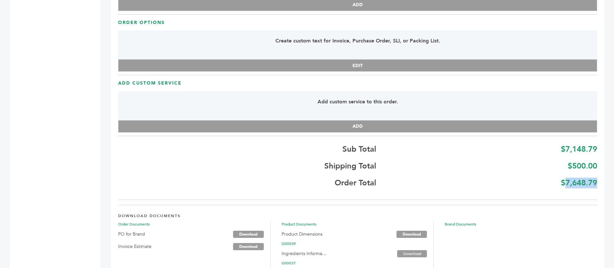
copy b "7,648.79"
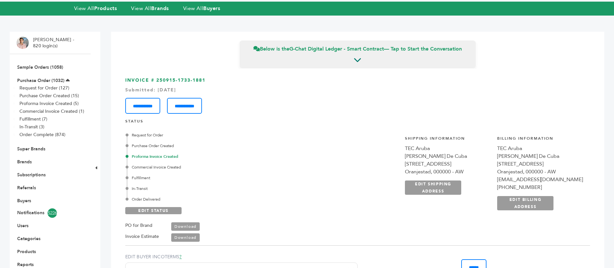
scroll to position [0, 0]
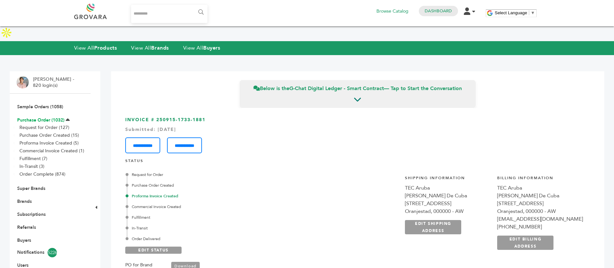
click at [47, 117] on link "Purchase Order (1032)" at bounding box center [40, 120] width 47 height 6
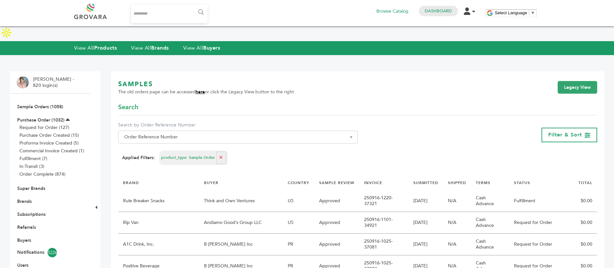
click at [201, 89] on link "here" at bounding box center [200, 92] width 9 height 6
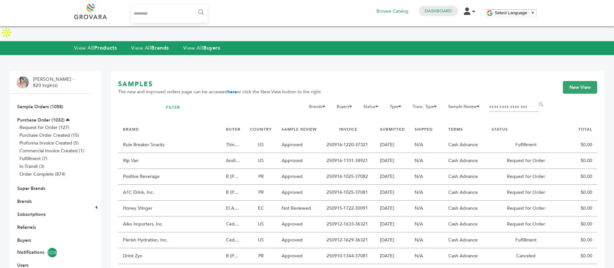
click at [513, 86] on div "SAMPLES The new and improved orders page can be accessed here or click the New …" at bounding box center [357, 91] width 479 height 23
click at [512, 103] on input "Filter by keywords" at bounding box center [514, 107] width 50 height 9
type input "*******"
click at [535, 98] on input "******" at bounding box center [542, 104] width 15 height 13
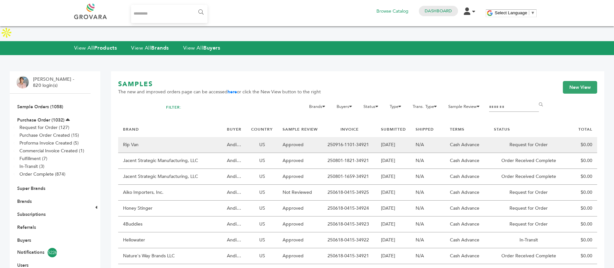
click at [209, 137] on td "Rip Van" at bounding box center [170, 145] width 104 height 16
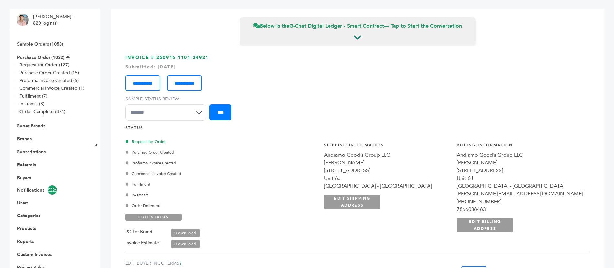
scroll to position [50, 0]
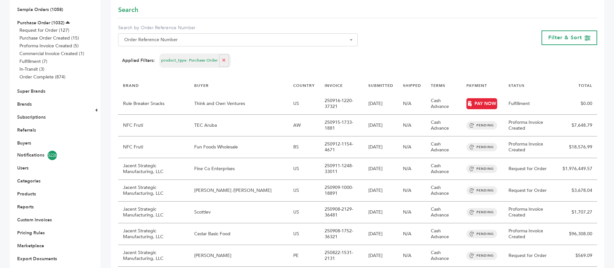
scroll to position [49, 0]
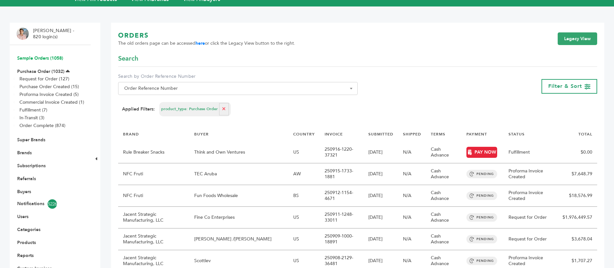
click at [46, 55] on link "Sample Orders (1058)" at bounding box center [40, 58] width 46 height 6
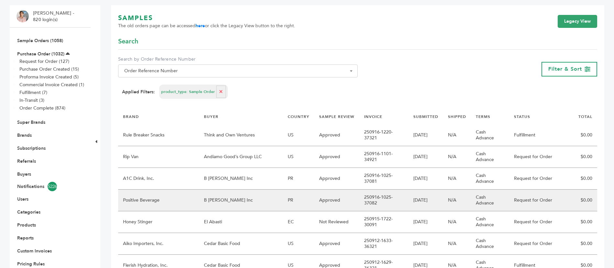
scroll to position [97, 0]
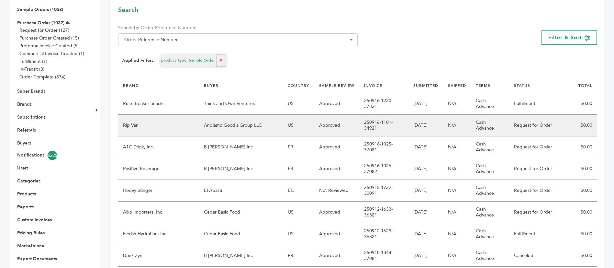
drag, startPoint x: 354, startPoint y: 98, endPoint x: 400, endPoint y: 106, distance: 46.2
click at [400, 115] on td "250916-1101-34921" at bounding box center [384, 126] width 49 height 22
copy td "250916-1101-34921"
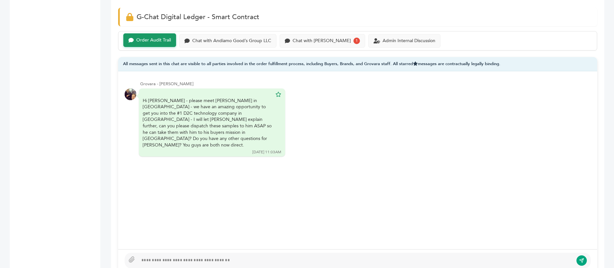
scroll to position [437, 0]
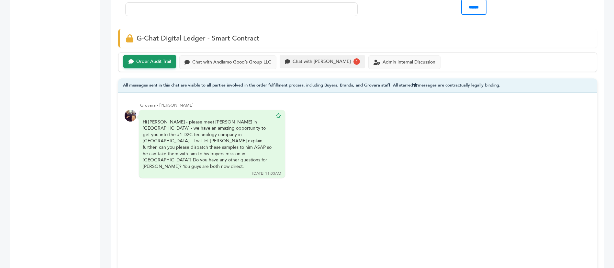
click at [298, 59] on div "Chat with Rip Van" at bounding box center [322, 62] width 58 height 6
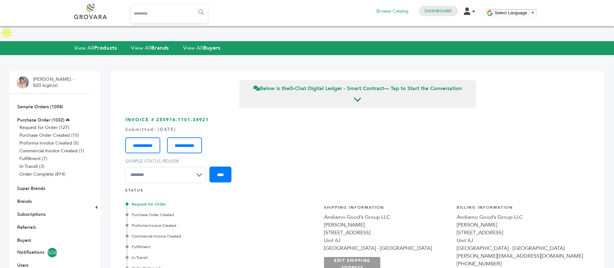
click at [160, 11] on input "Search..." at bounding box center [169, 14] width 77 height 18
type input "*****"
click at [193, 6] on input "******" at bounding box center [200, 12] width 15 height 13
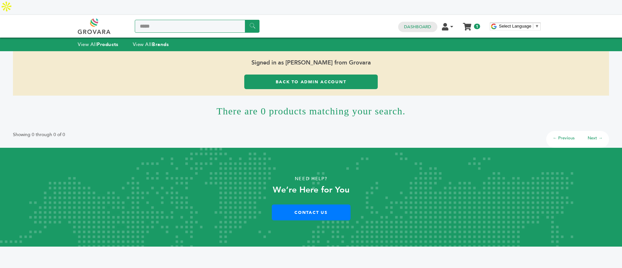
click at [164, 20] on input "*****" at bounding box center [197, 26] width 125 height 13
type input "*****"
click at [245, 20] on input "******" at bounding box center [252, 26] width 15 height 13
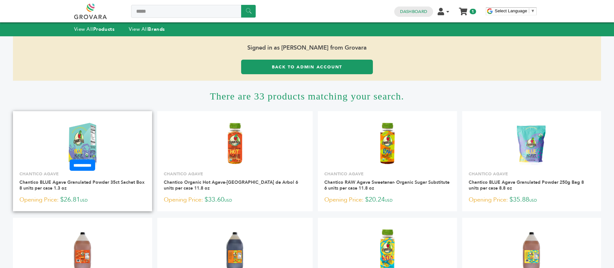
click at [103, 128] on link at bounding box center [82, 143] width 139 height 55
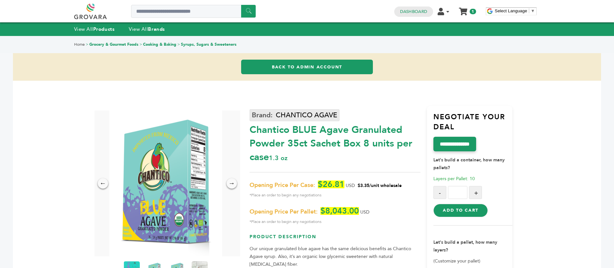
click at [287, 109] on link "CHANTICO AGAVE" at bounding box center [295, 115] width 90 height 12
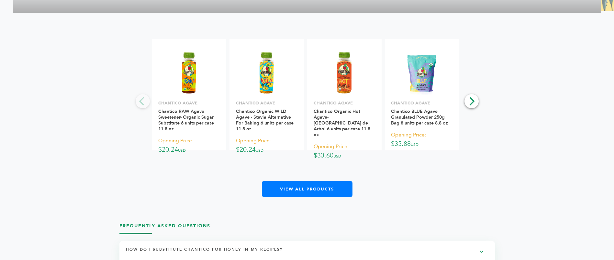
scroll to position [1263, 0]
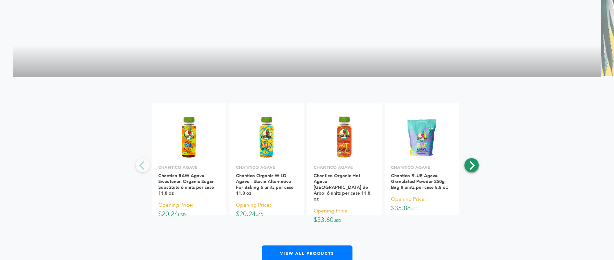
click at [474, 161] on icon "Next" at bounding box center [471, 165] width 8 height 8
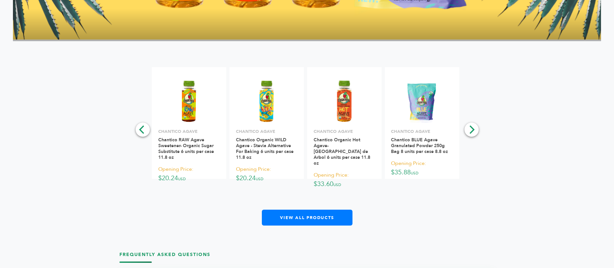
scroll to position [1330, 0]
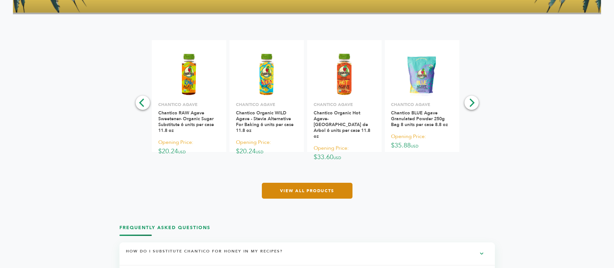
click at [299, 183] on link "View All Products" at bounding box center [307, 191] width 91 height 16
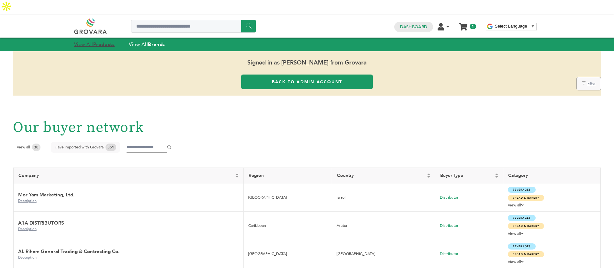
click at [108, 41] on strong "Products" at bounding box center [103, 44] width 21 height 6
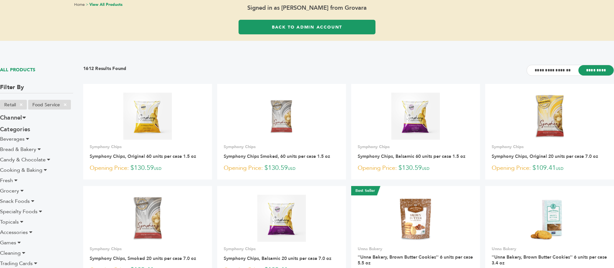
scroll to position [41, 0]
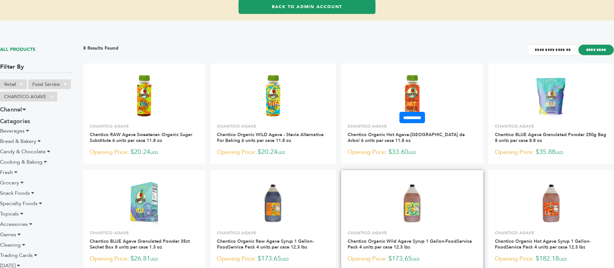
scroll to position [74, 0]
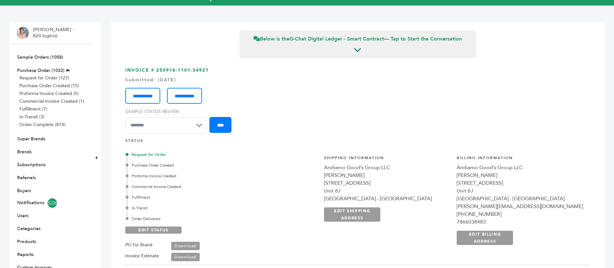
click at [44, 63] on li "Purchase Order (1032) Request for Order (127) Purchase Order Created (15) Profo…" at bounding box center [50, 97] width 67 height 69
click at [46, 67] on link "Purchase Order (1032)" at bounding box center [40, 70] width 47 height 6
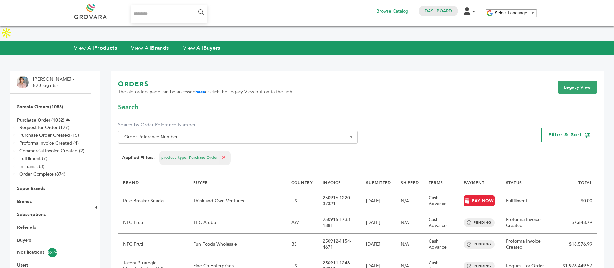
click at [53, 100] on li "Sample Orders (1058)" at bounding box center [50, 106] width 67 height 13
click at [54, 104] on link "Sample Orders (1058)" at bounding box center [40, 107] width 46 height 6
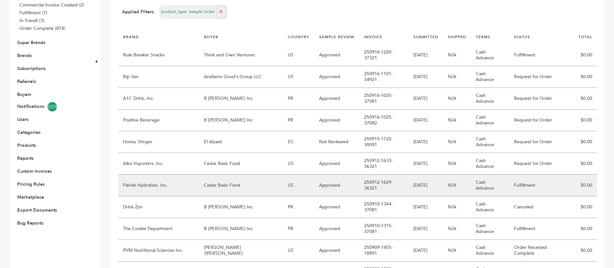
scroll to position [194, 0]
